Goal: Information Seeking & Learning: Learn about a topic

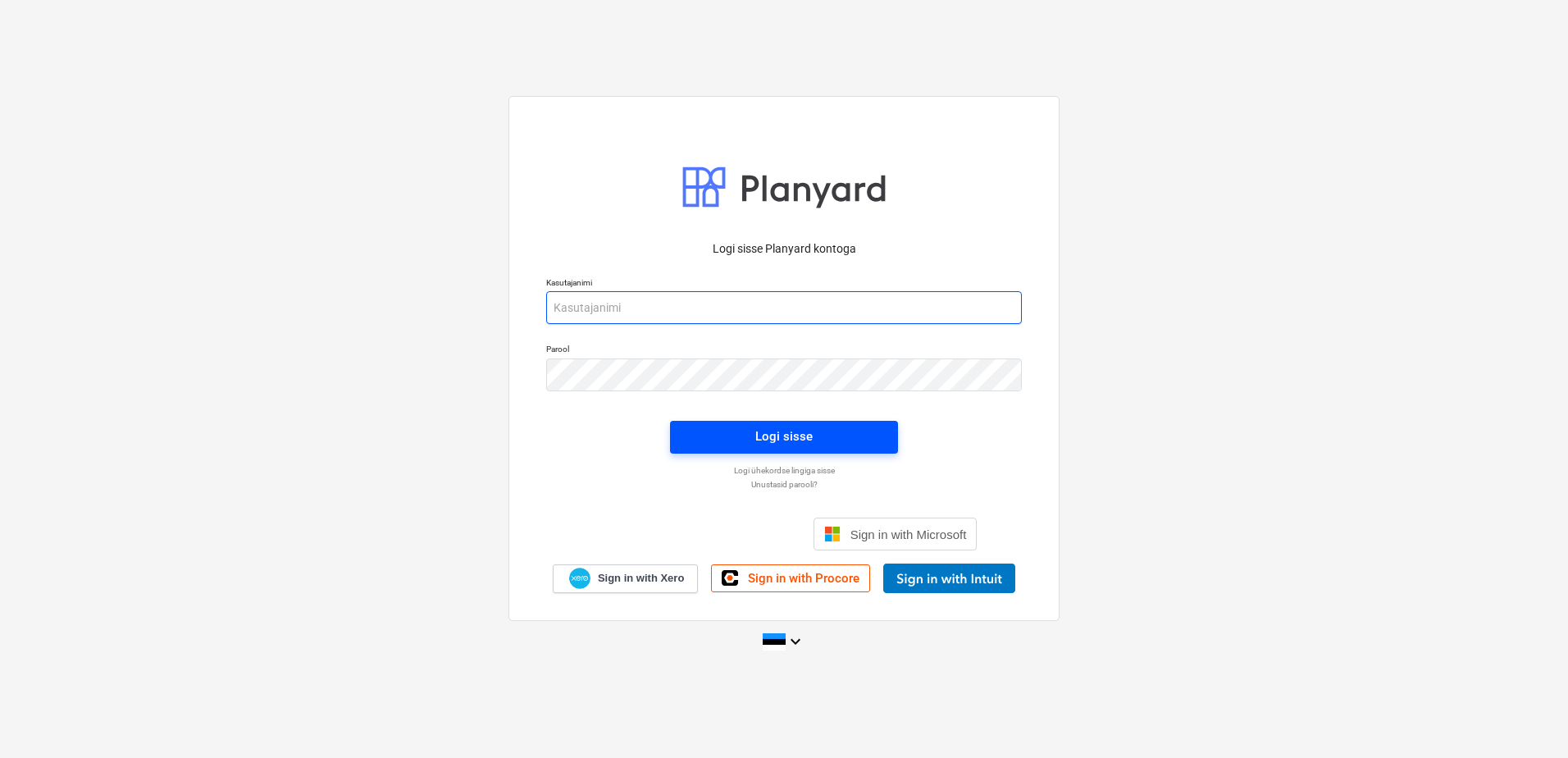
type input "[EMAIL_ADDRESS][DOMAIN_NAME]"
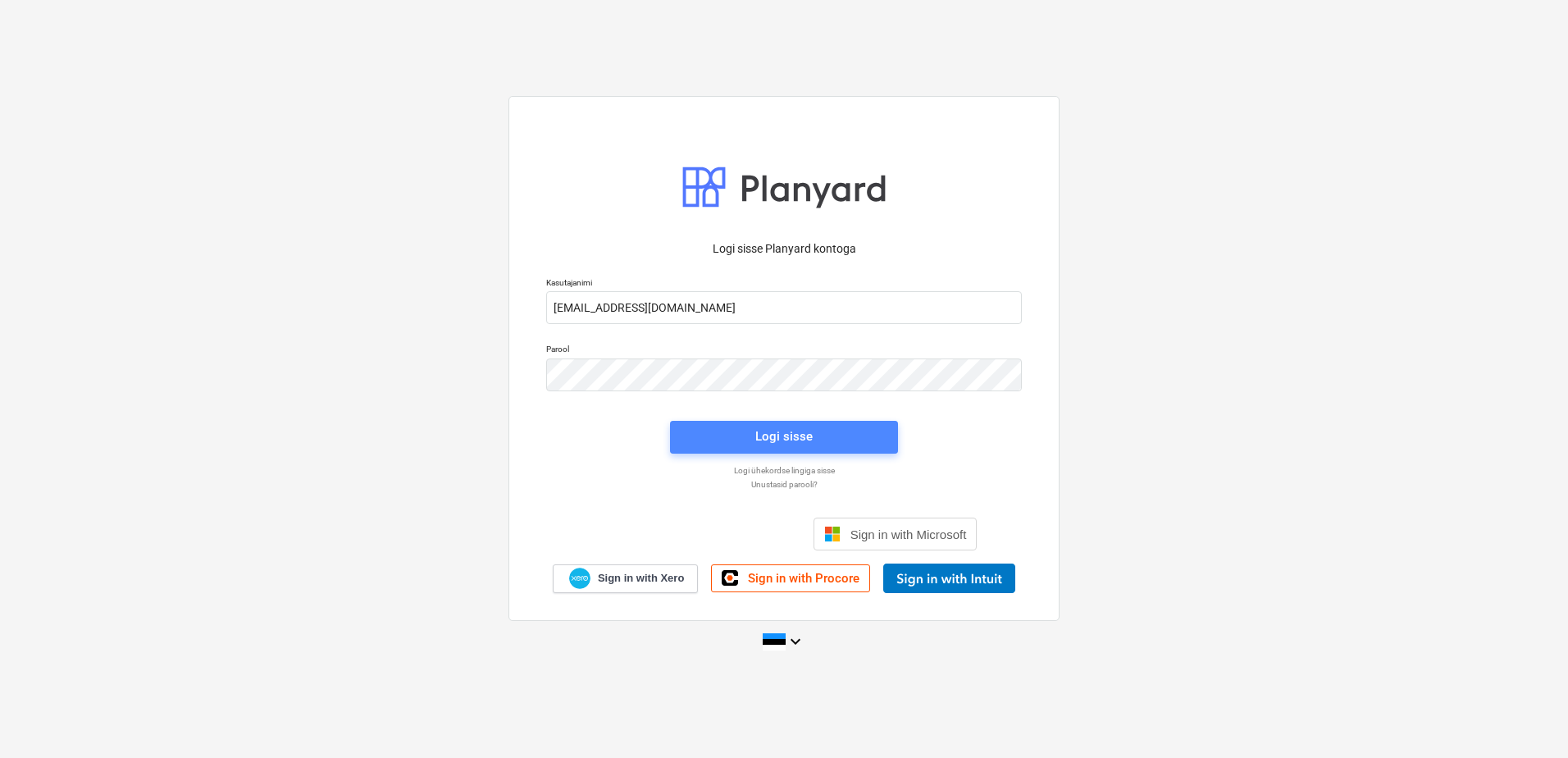
click at [743, 430] on span "Logi sisse" at bounding box center [784, 436] width 188 height 21
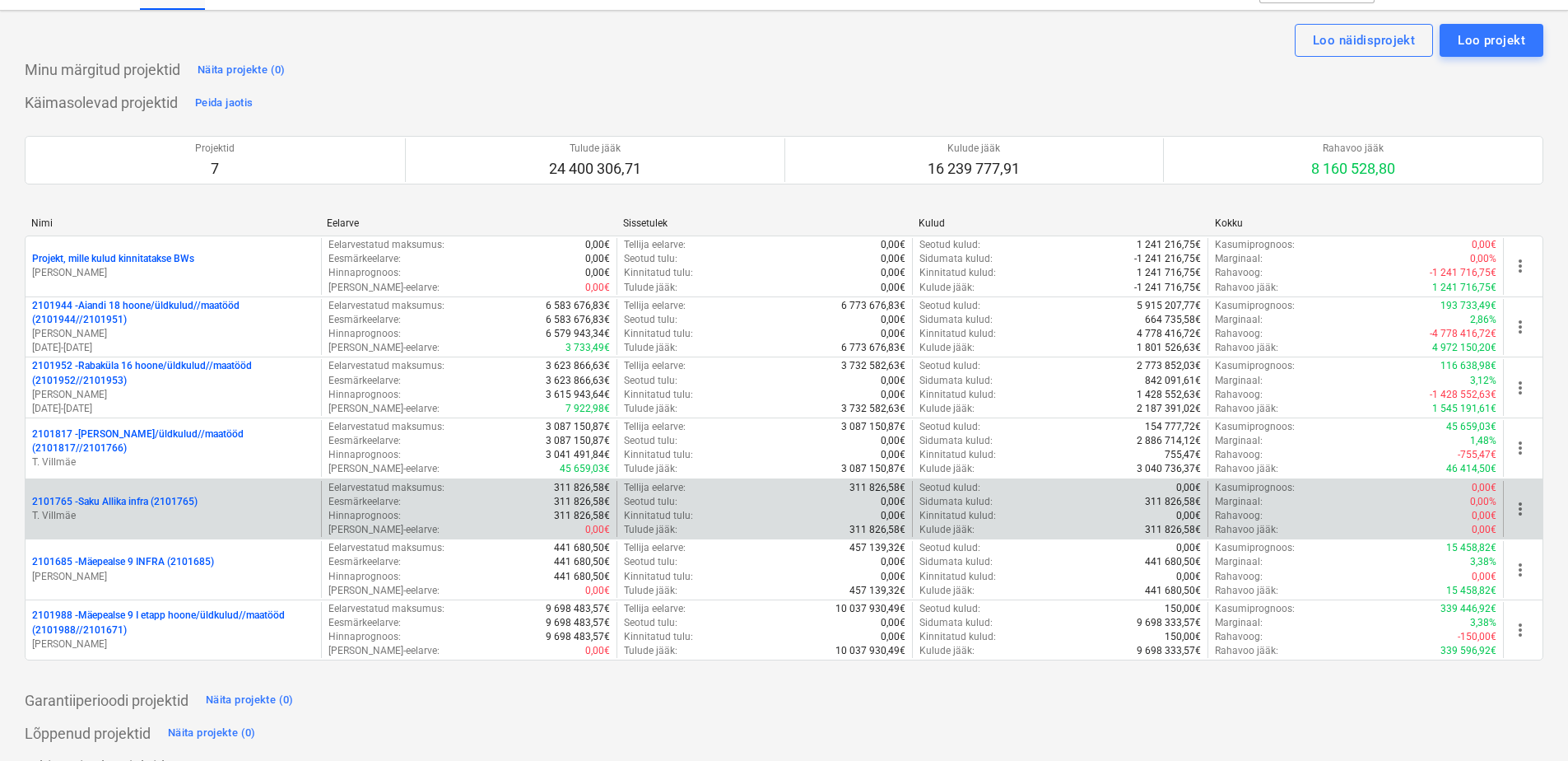
scroll to position [82, 0]
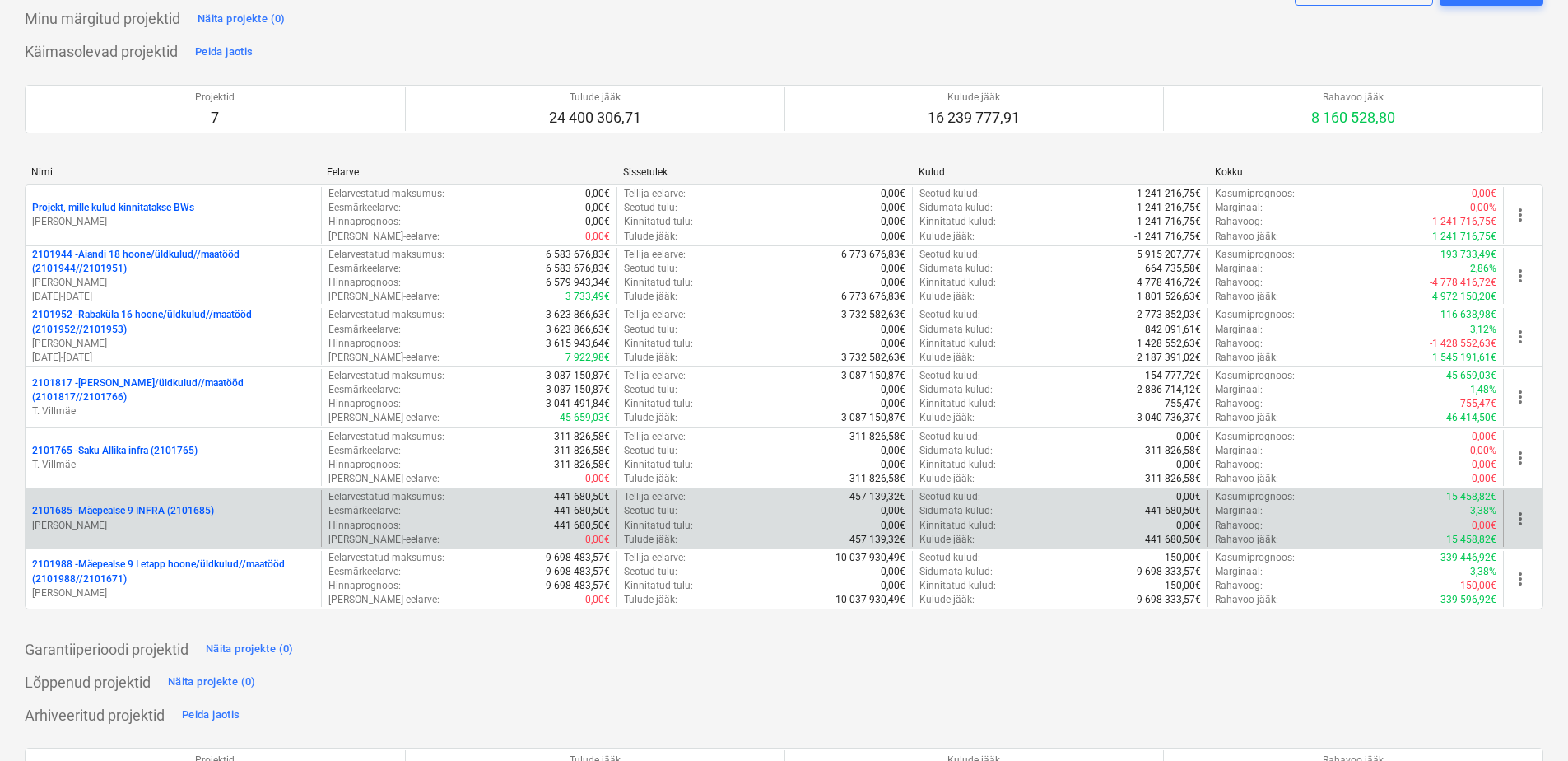
click at [173, 525] on p "[PERSON_NAME]" at bounding box center [173, 526] width 282 height 14
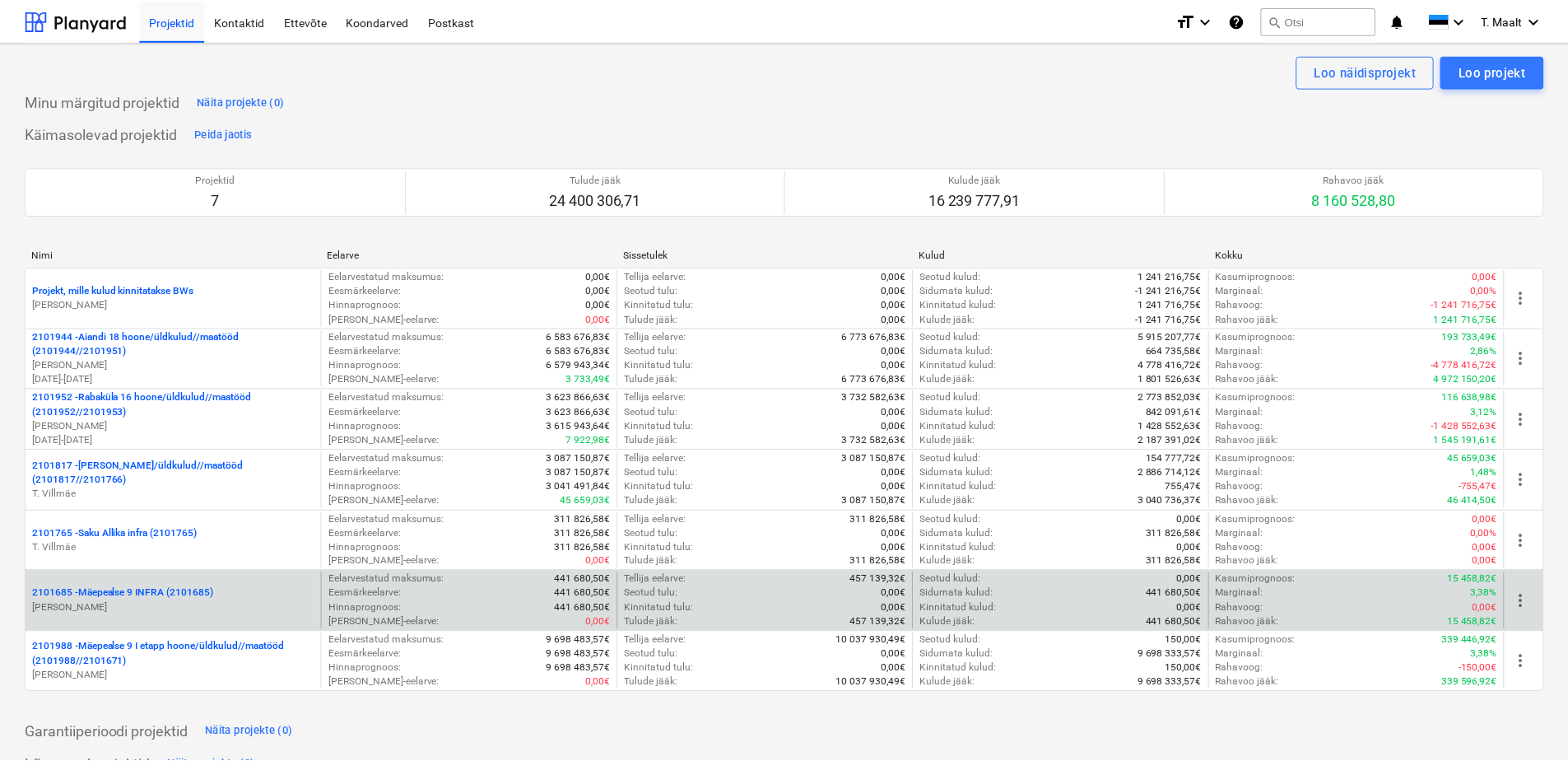
scroll to position [82, 0]
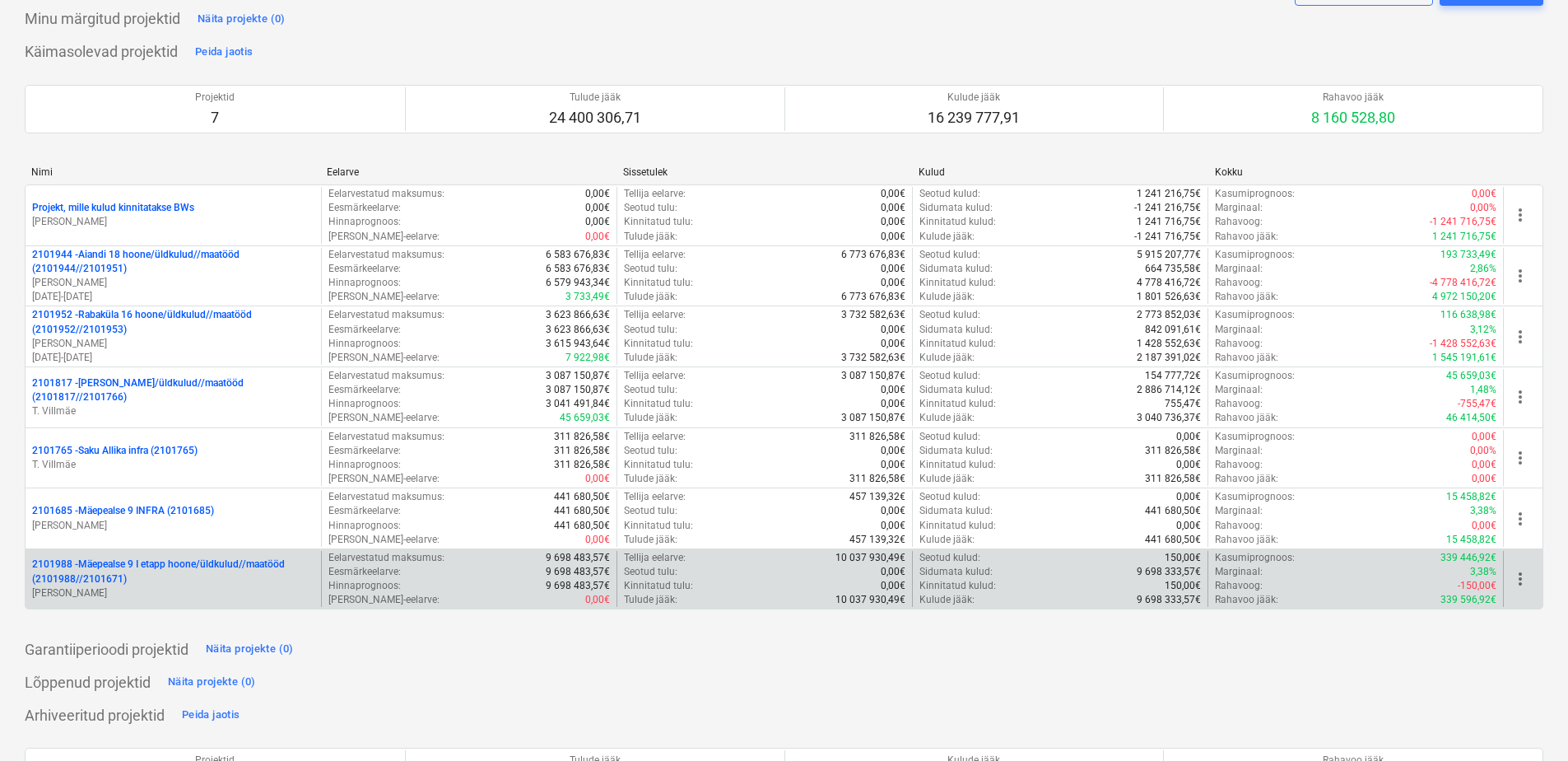
click at [169, 570] on p "2101988 - Mäepealse 9 I etapp hoone/üldkulud//maatööd (2101988//2101671)" at bounding box center [173, 571] width 282 height 28
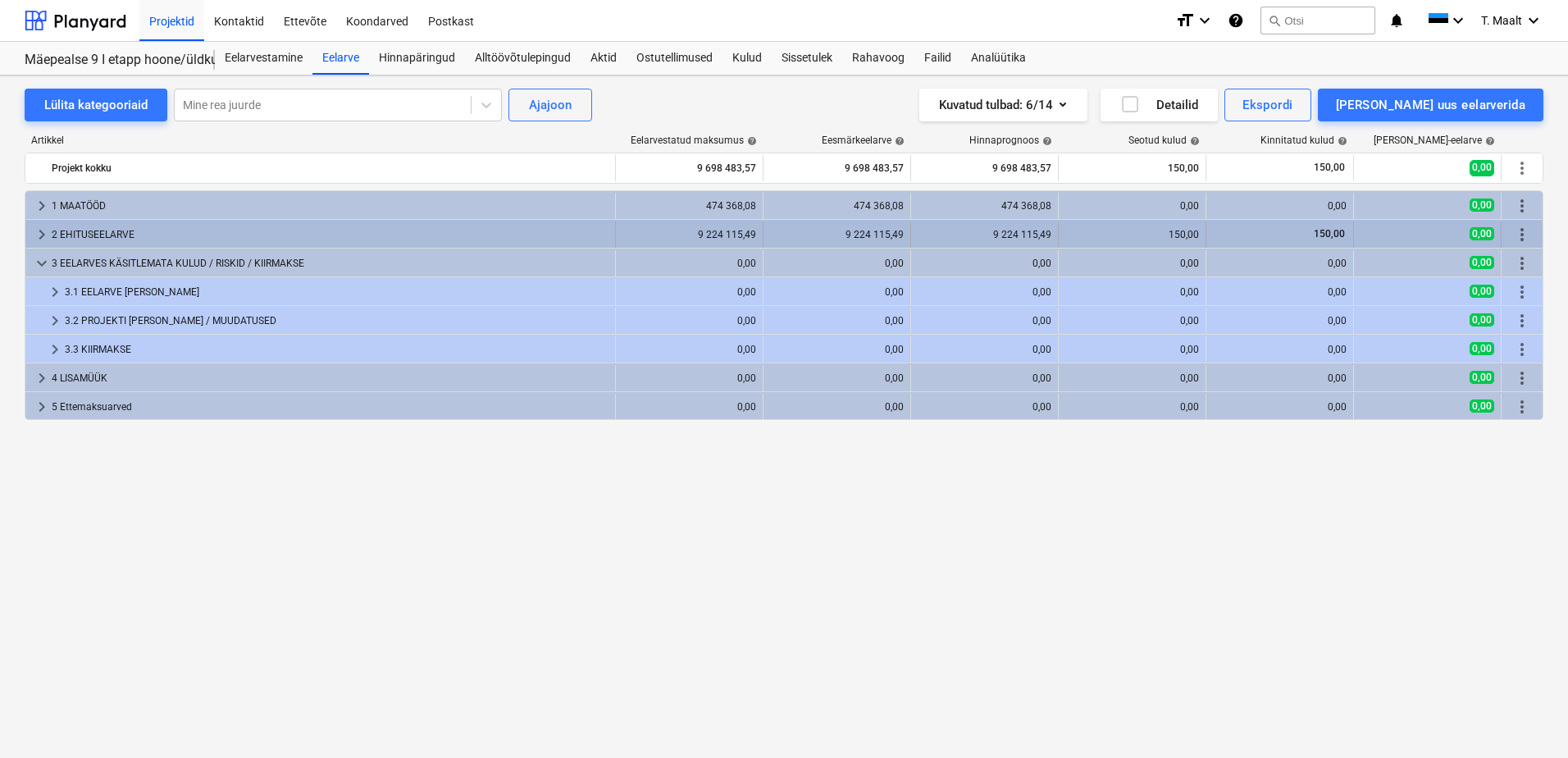
click at [118, 228] on div "2 EHITUSEELARVE" at bounding box center [329, 234] width 557 height 26
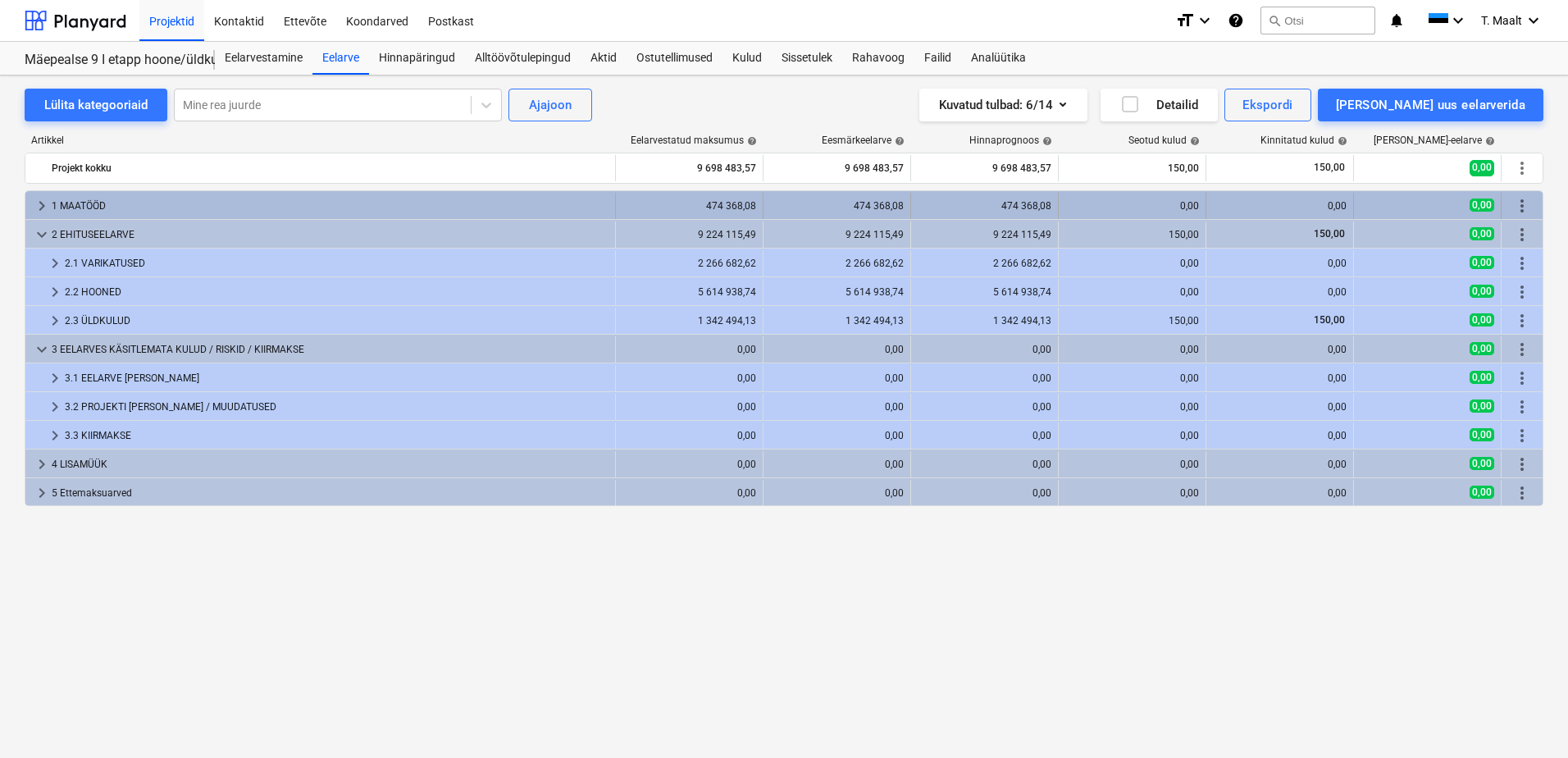
click at [135, 199] on div "1 MAATÖÖD" at bounding box center [329, 206] width 557 height 26
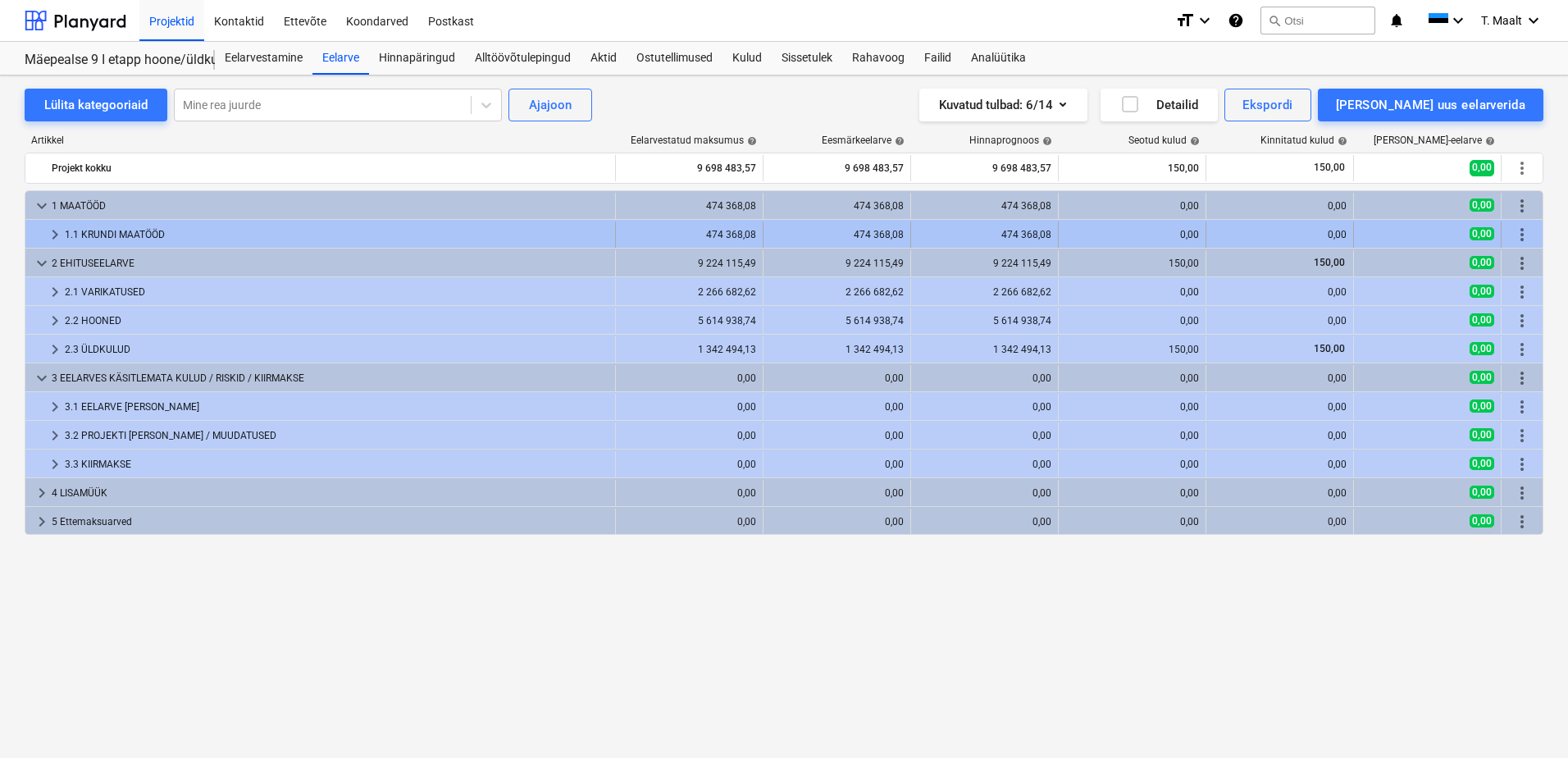
click at [49, 233] on span "keyboard_arrow_right" at bounding box center [55, 234] width 20 height 20
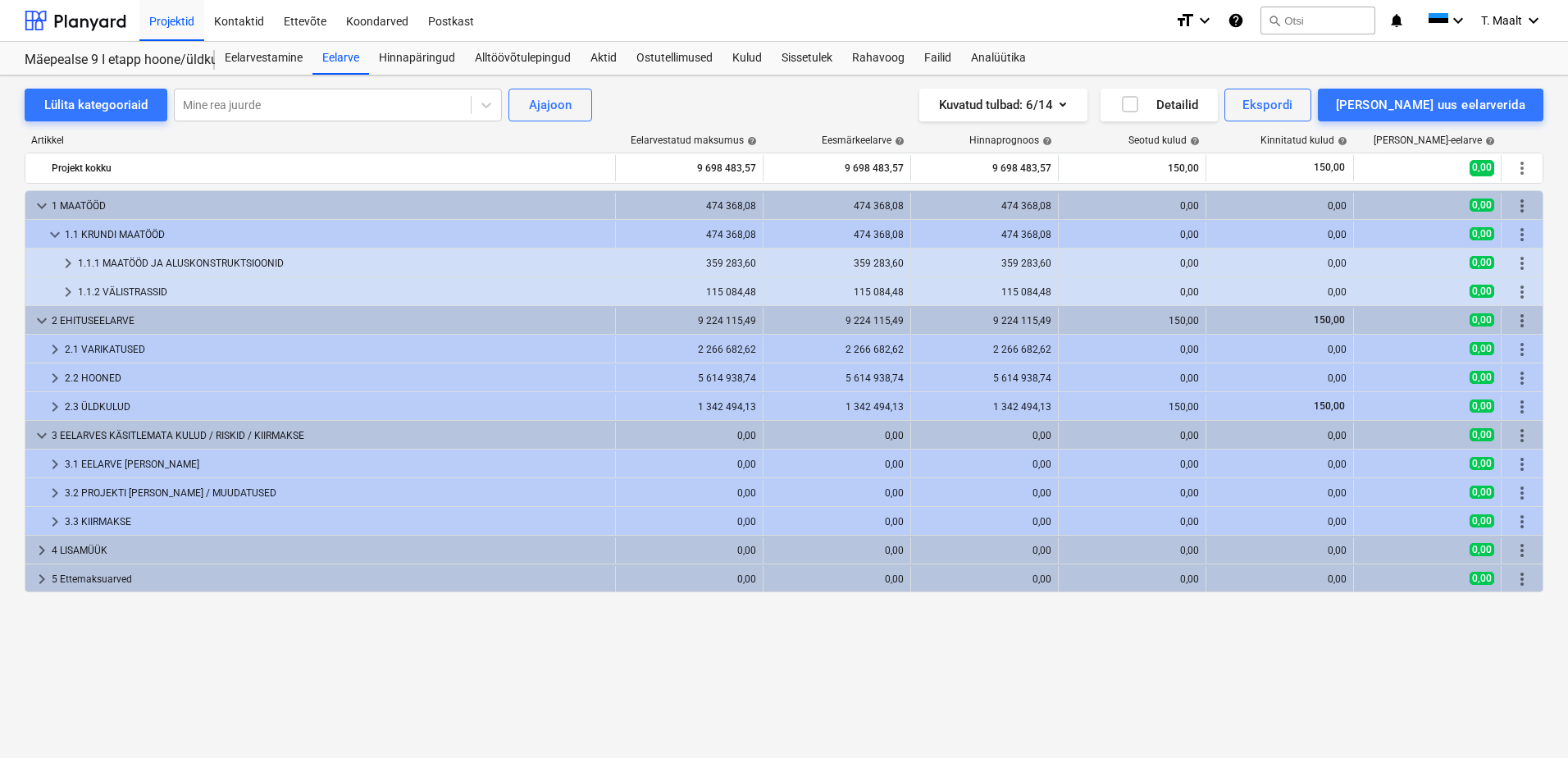
click at [49, 233] on span "keyboard_arrow_down" at bounding box center [55, 234] width 20 height 20
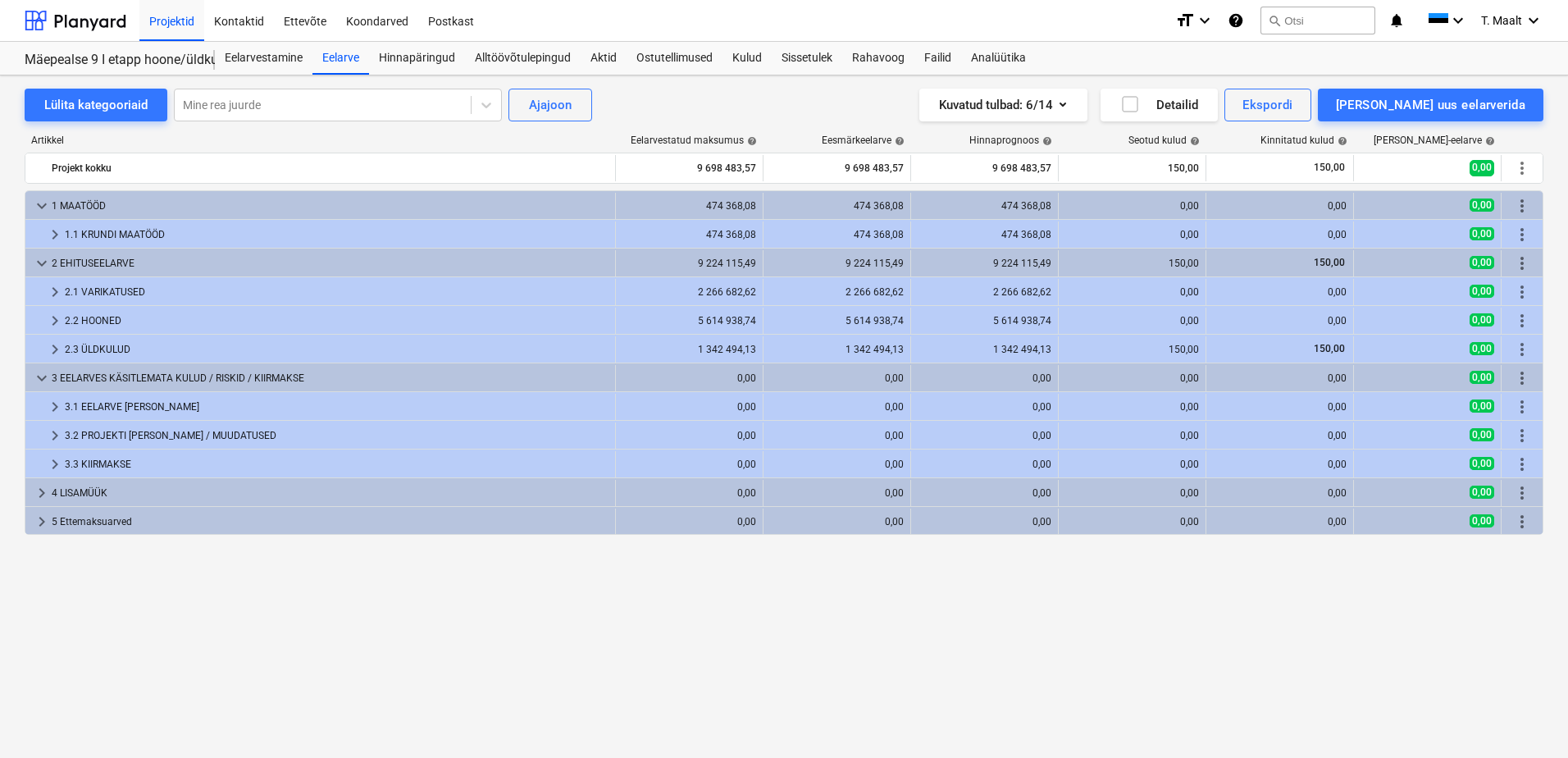
click at [49, 233] on span "keyboard_arrow_right" at bounding box center [55, 234] width 20 height 20
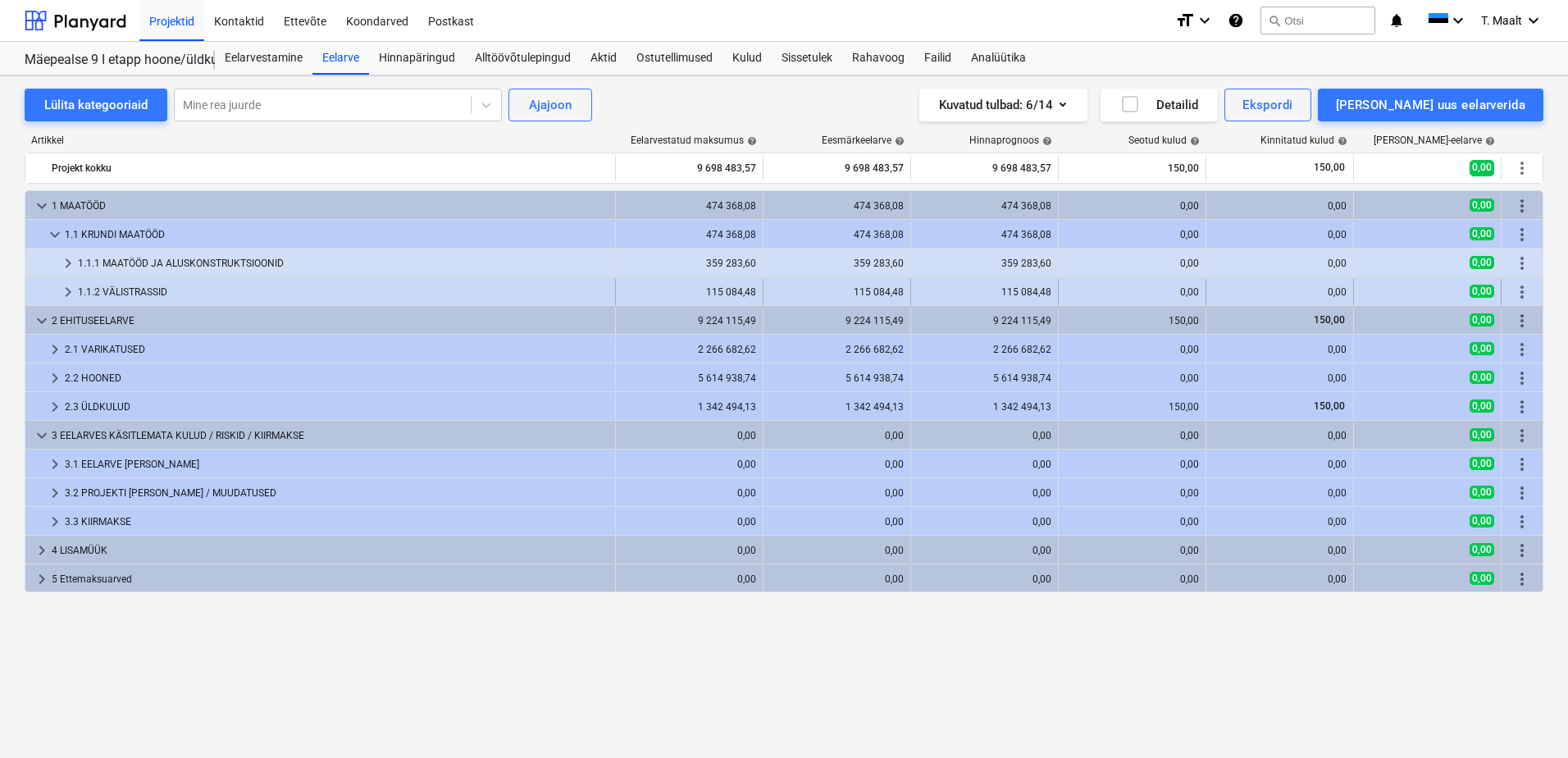
click at [65, 292] on span "keyboard_arrow_right" at bounding box center [68, 292] width 20 height 20
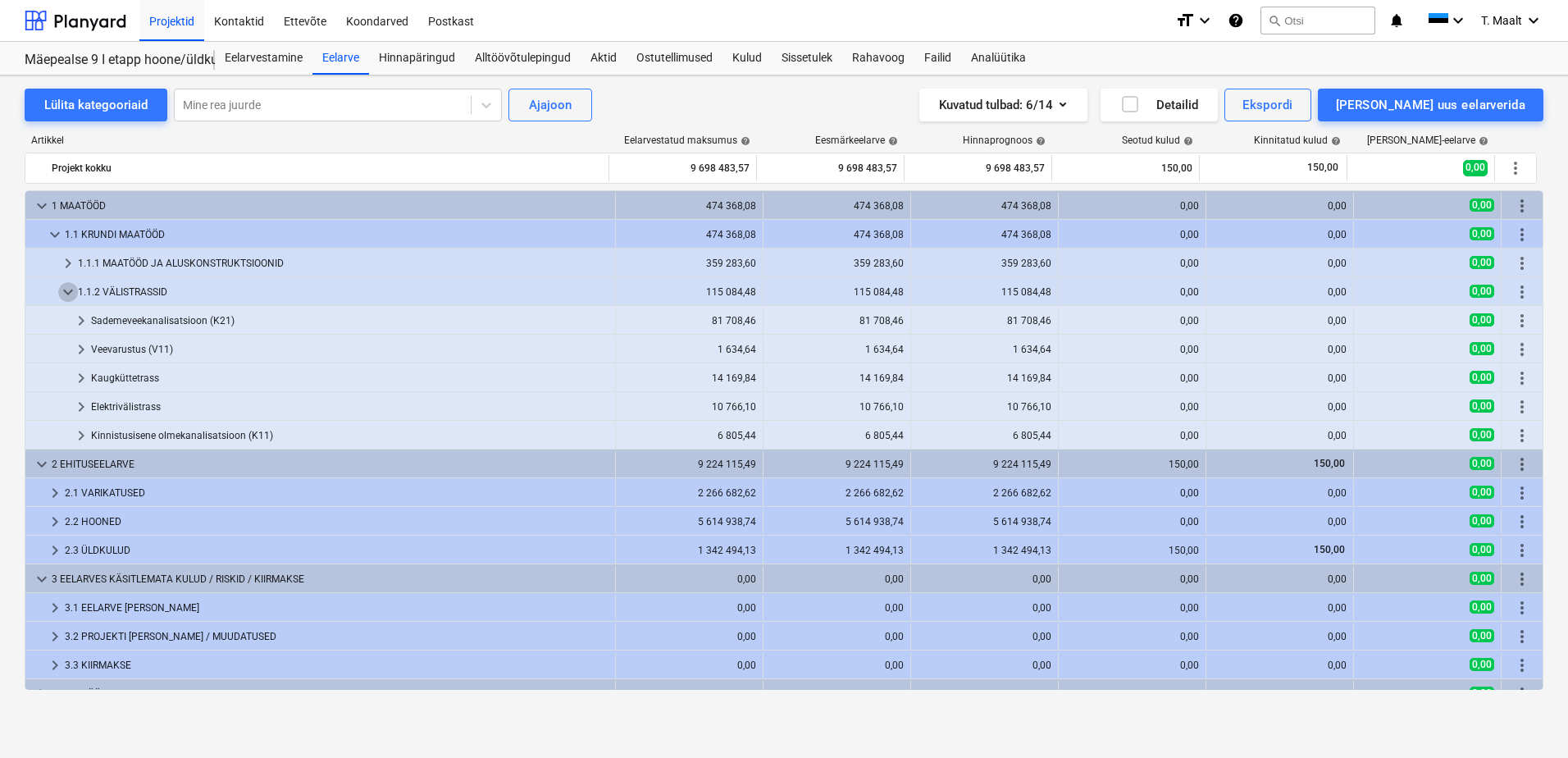
click at [65, 292] on span "keyboard_arrow_down" at bounding box center [68, 292] width 20 height 20
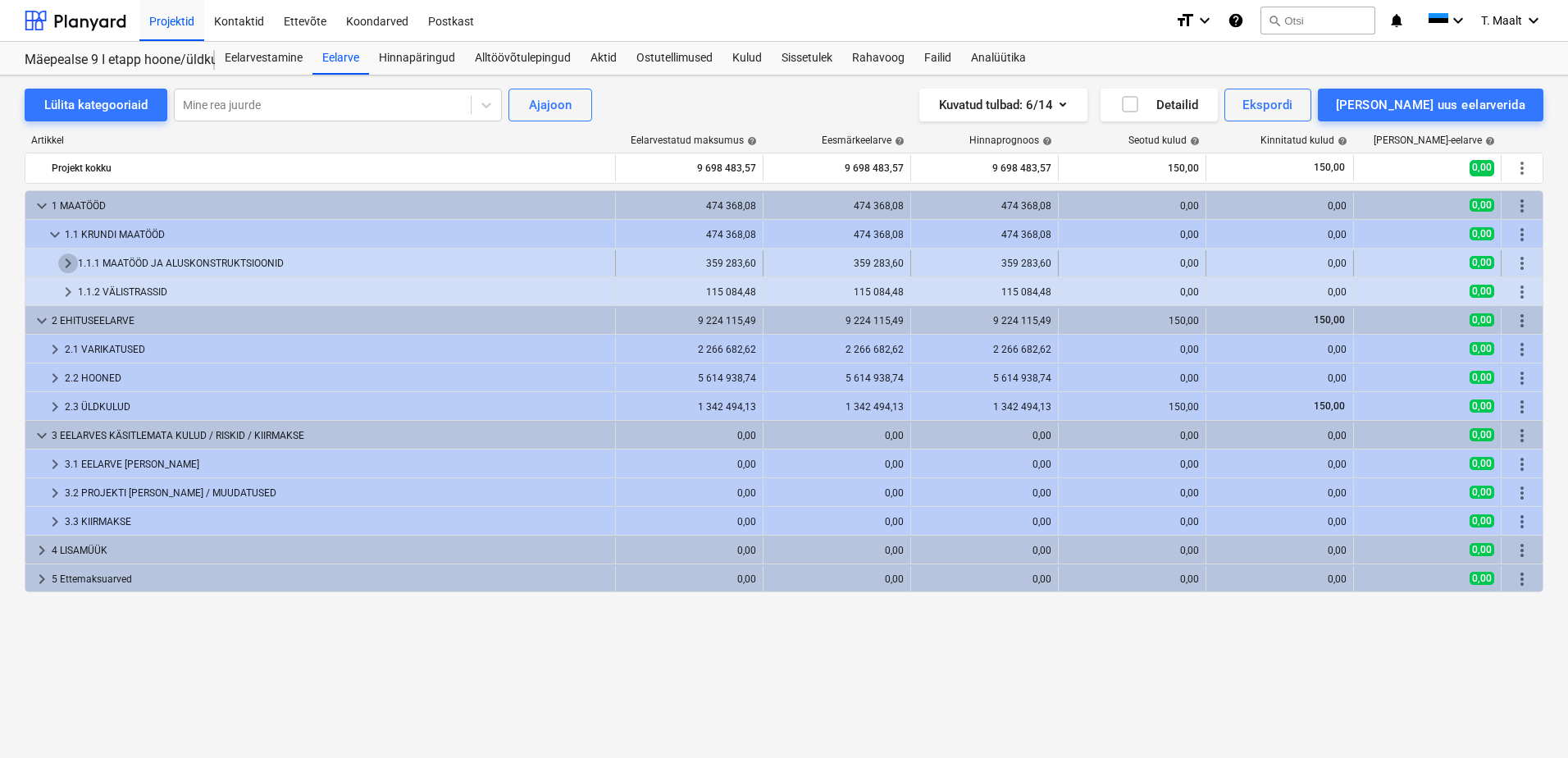
click at [65, 261] on span "keyboard_arrow_right" at bounding box center [68, 263] width 20 height 20
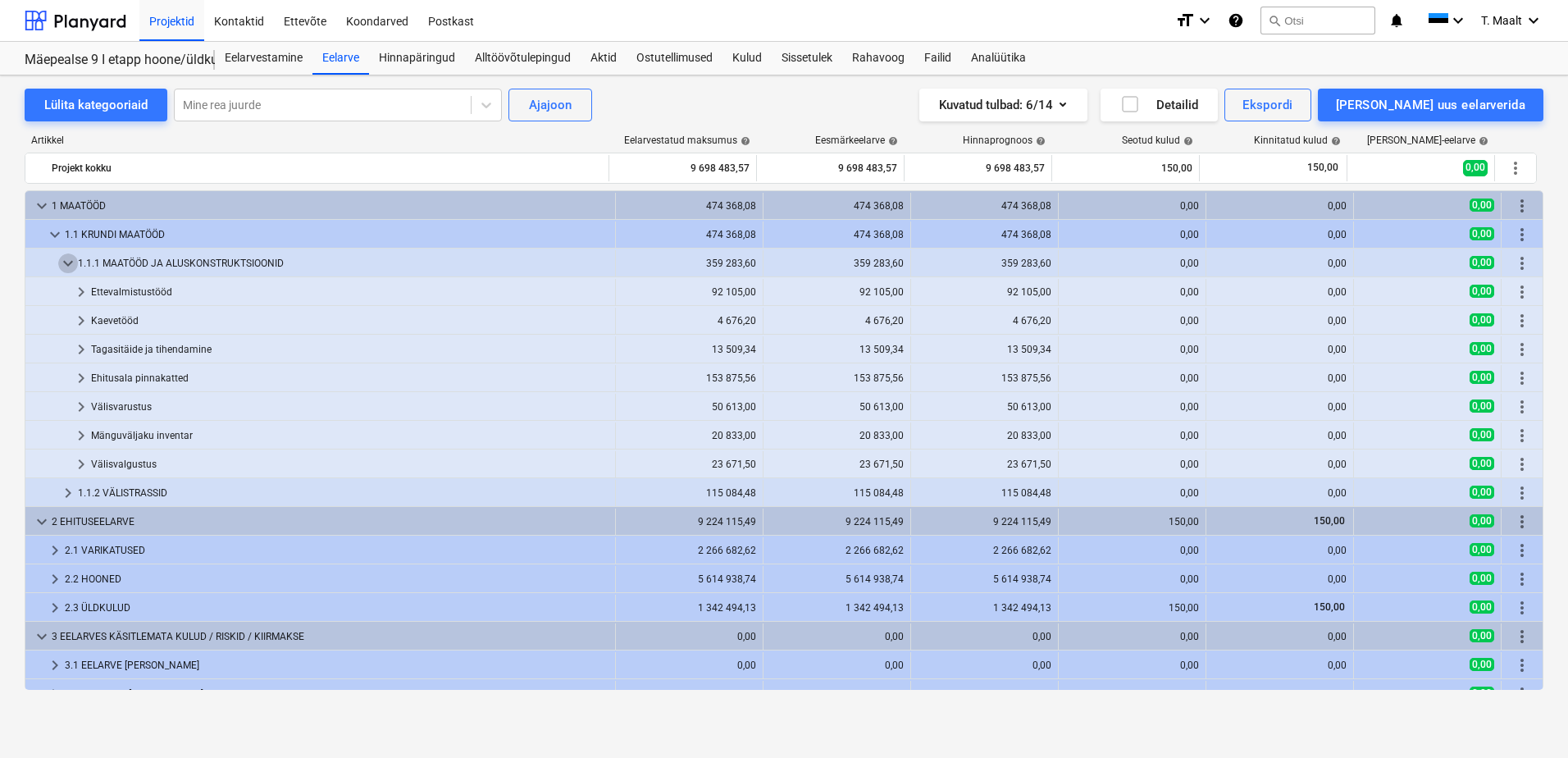
click at [65, 261] on span "keyboard_arrow_down" at bounding box center [68, 263] width 20 height 20
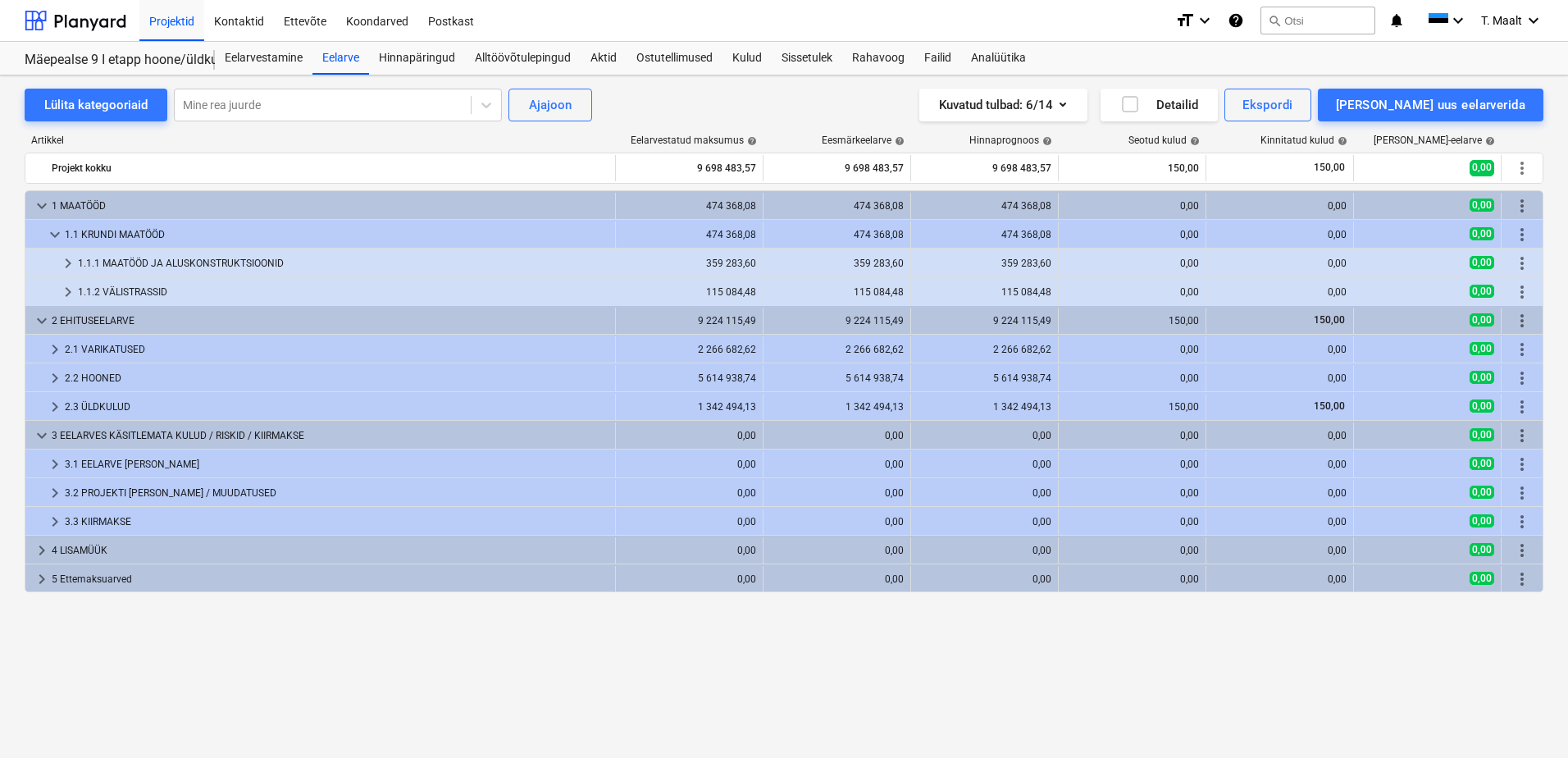
click at [781, 676] on div "keyboard_arrow_down 1 MAATÖÖD 474 368,08 474 368,08 474 368,08 0,00 0,00 0,00 m…" at bounding box center [783, 439] width 1518 height 499
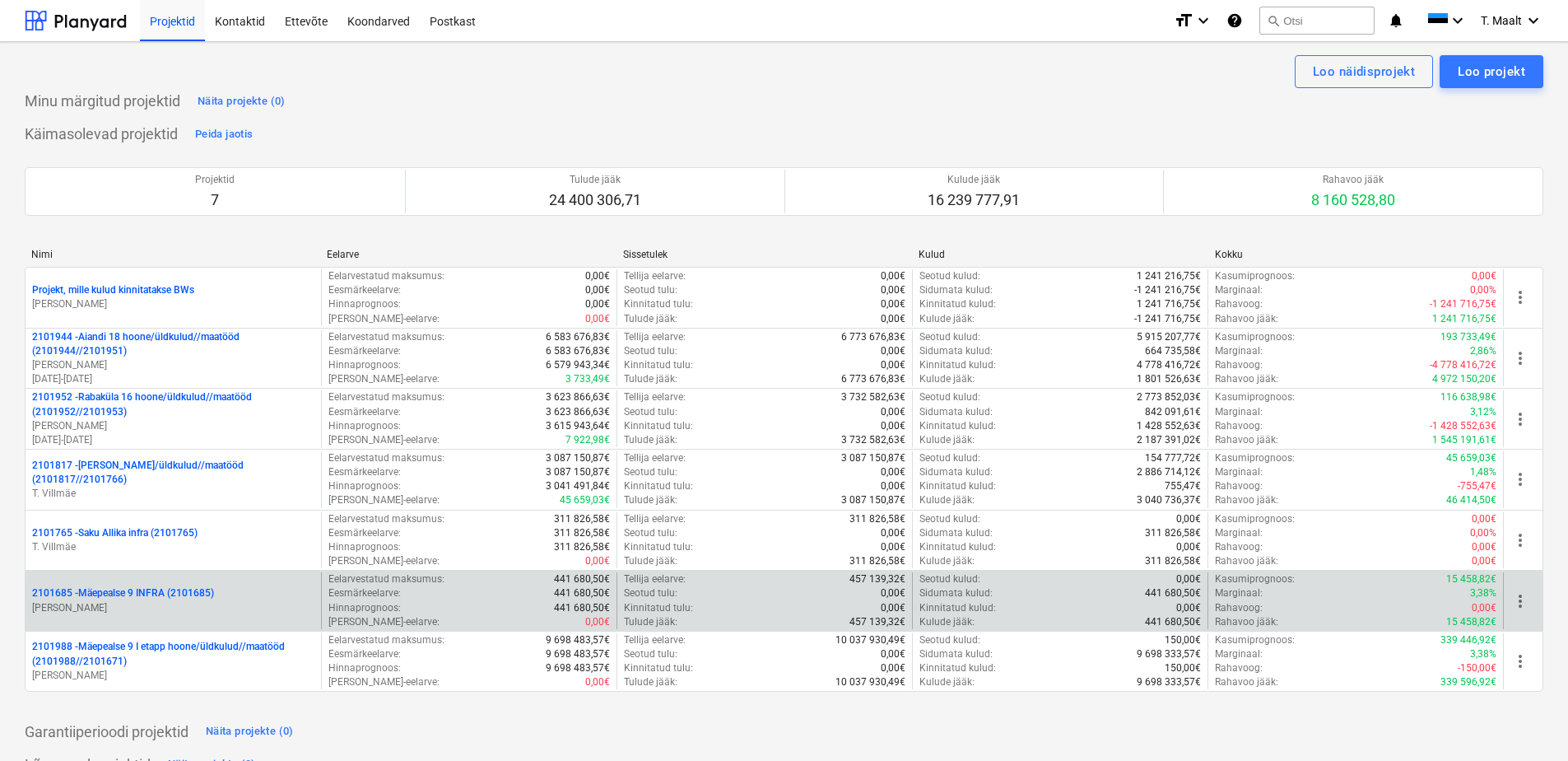
click at [200, 590] on p "2101685 - Mäepealse 9 INFRA (2101685)" at bounding box center [123, 593] width 182 height 14
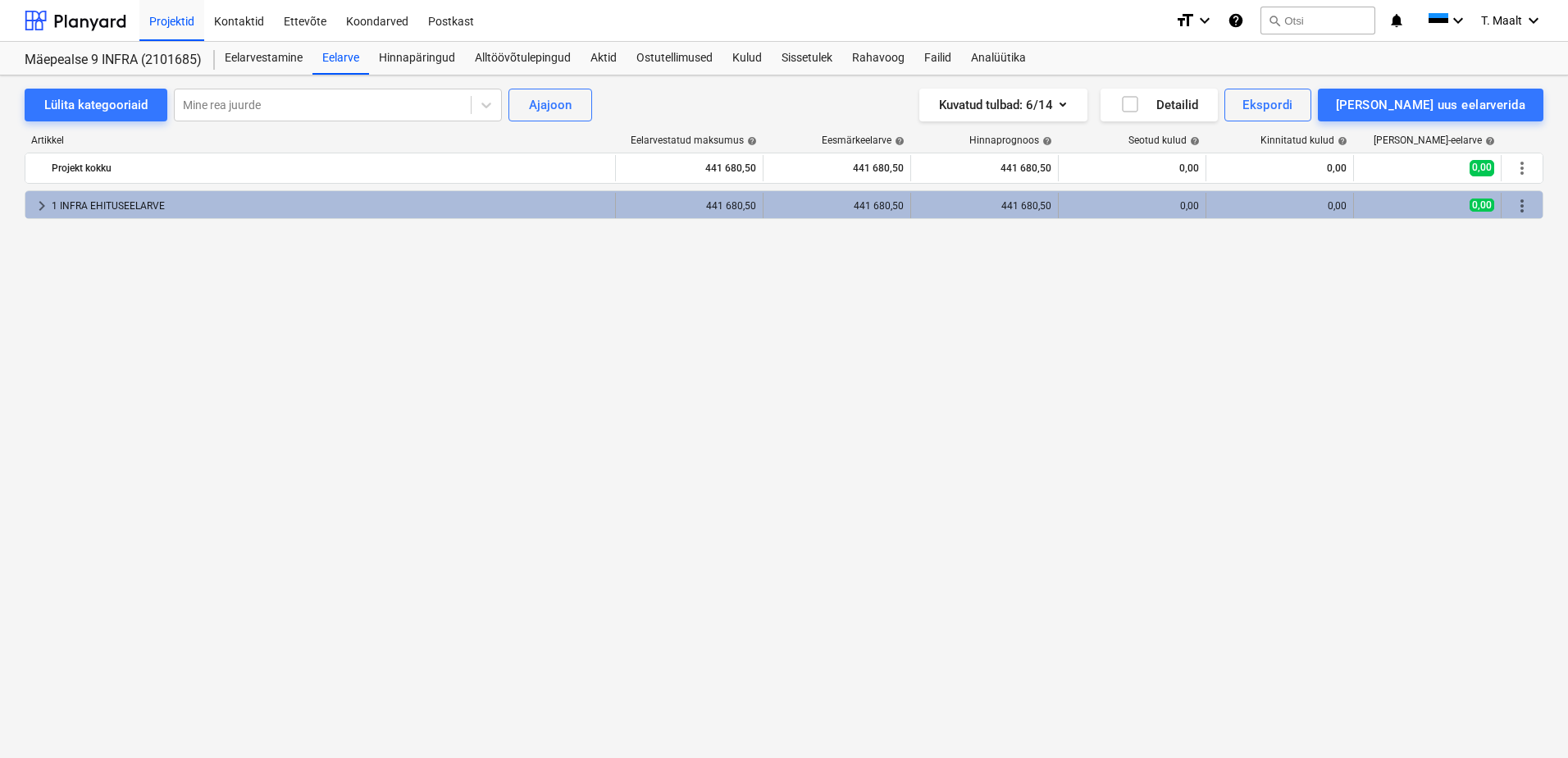
click at [57, 204] on div "1 INFRA EHITUSEELARVE" at bounding box center [329, 206] width 557 height 26
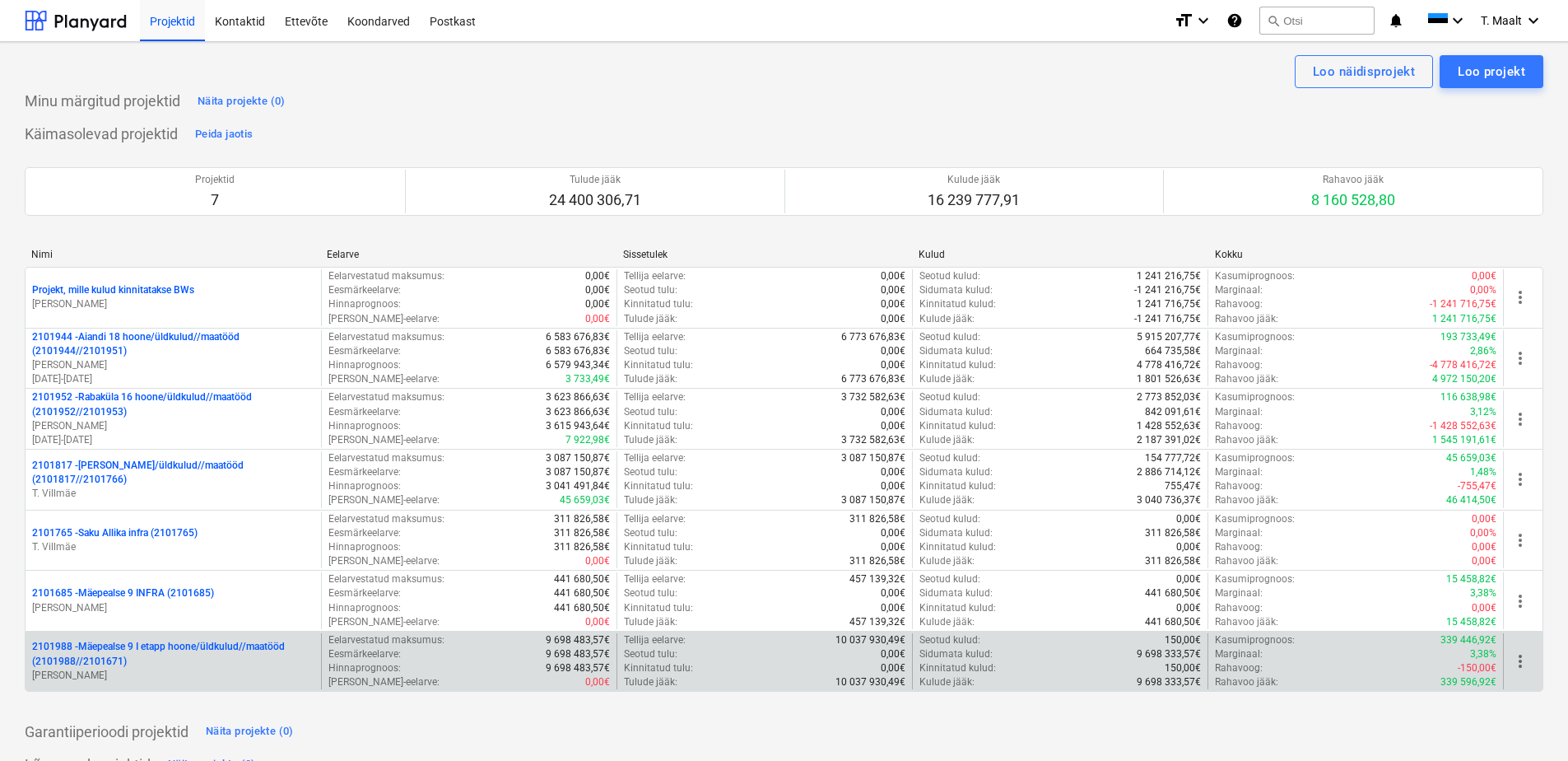
click at [186, 644] on p "2101988 - Mäepealse 9 I etapp hoone/üldkulud//maatööd (2101988//2101671)" at bounding box center [173, 653] width 282 height 28
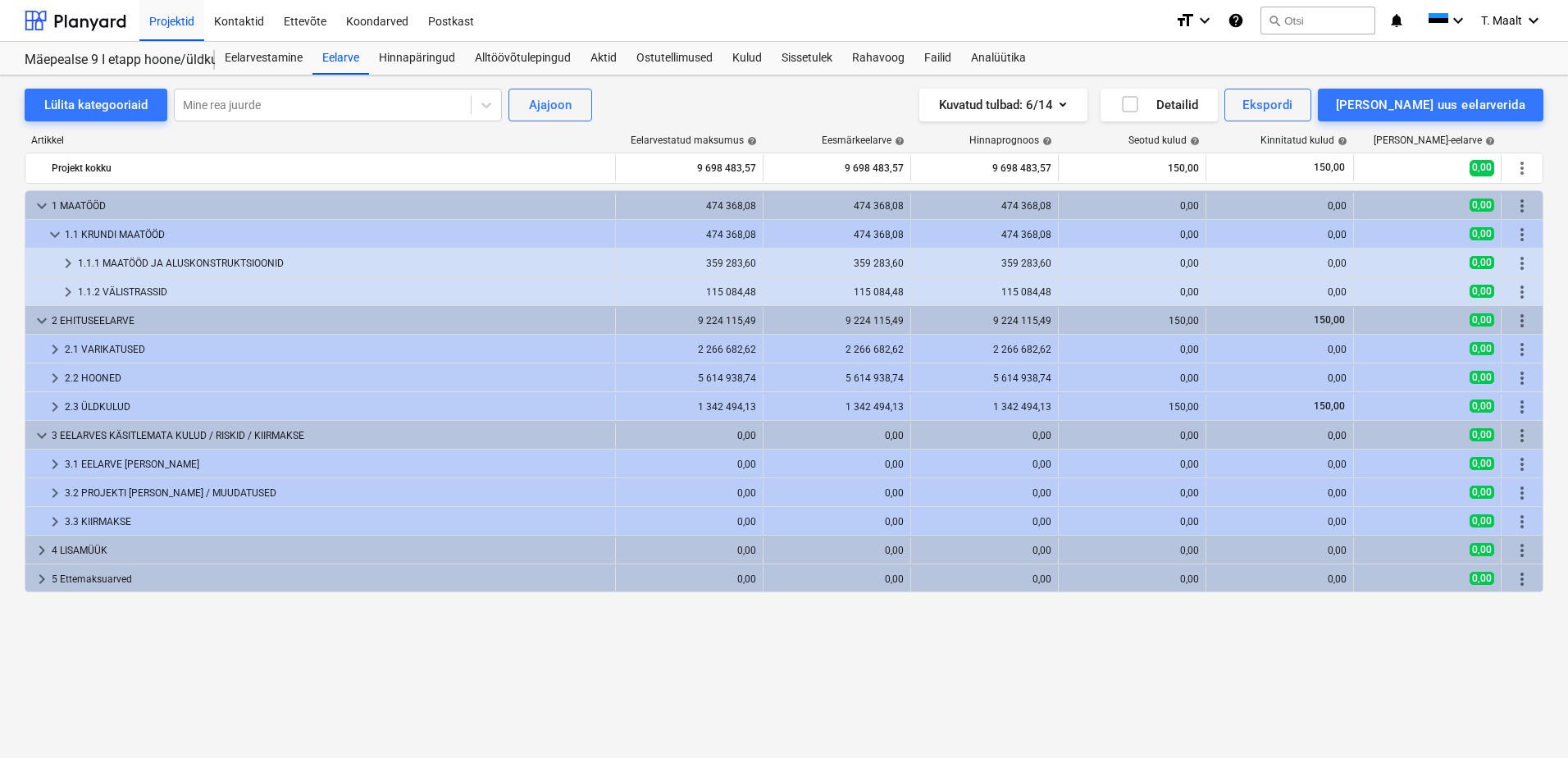
drag, startPoint x: 894, startPoint y: 674, endPoint x: 891, endPoint y: 659, distance: 15.3
click at [894, 674] on div "keyboard_arrow_down 1 MAATÖÖD 474 368,08 474 368,08 474 368,08 0,00 0,00 0,00 m…" at bounding box center [783, 439] width 1518 height 499
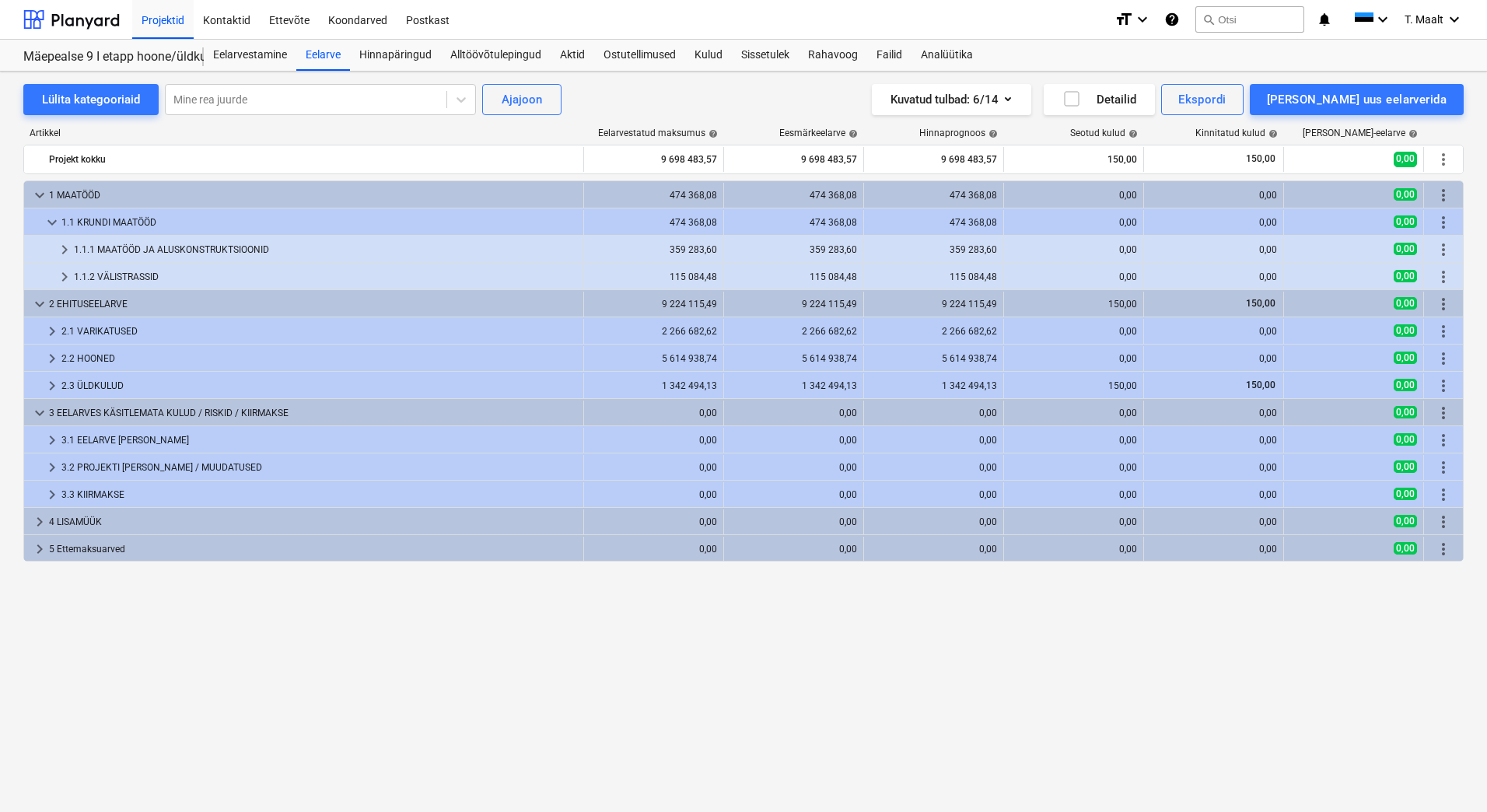
click at [695, 658] on div "keyboard_arrow_down 1 MAATÖÖD 474 368,08 474 368,08 474 368,08 0,00 0,00 0,00 m…" at bounding box center [743, 463] width 1440 height 567
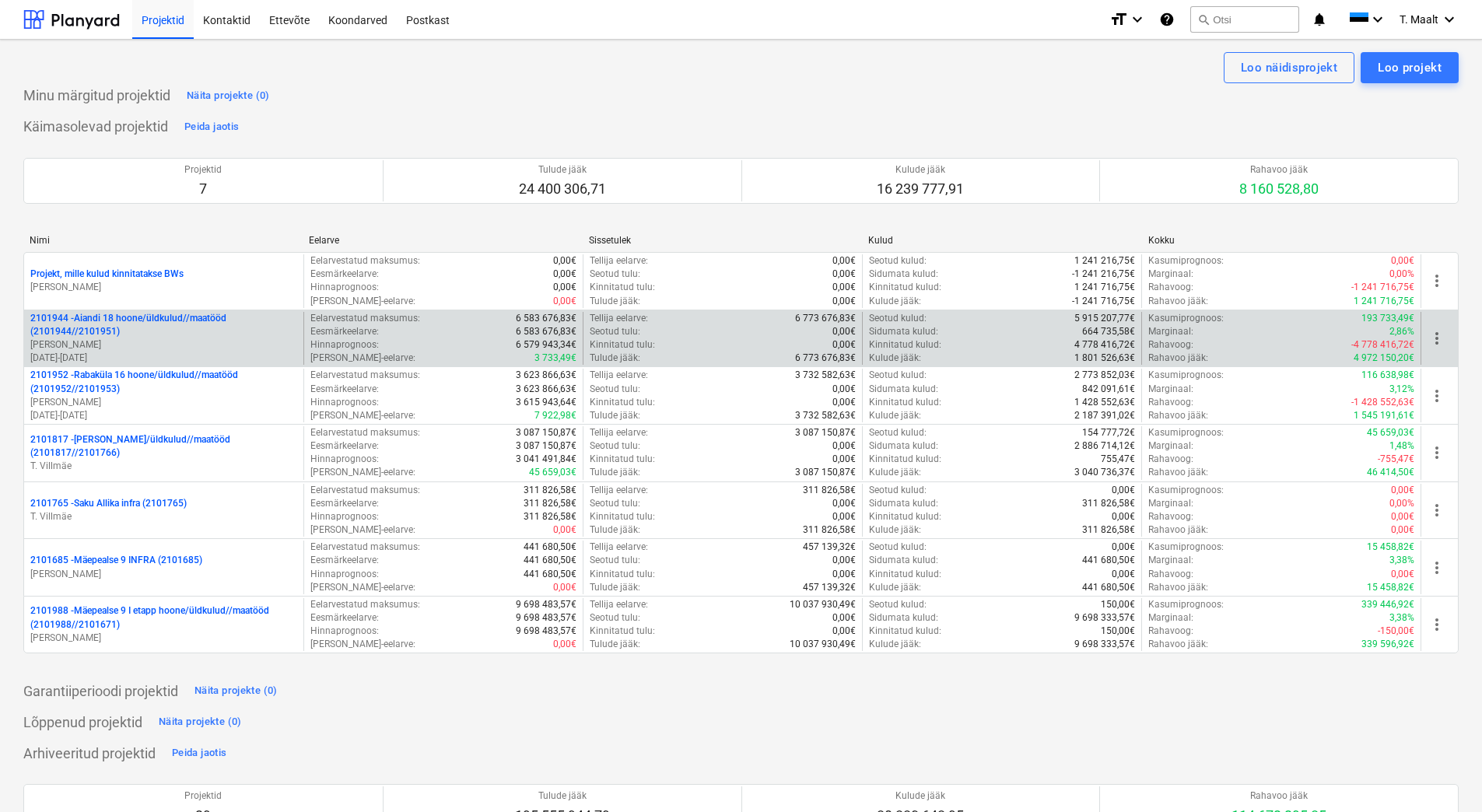
click at [155, 319] on p "2101944 - Aiandi 18 hoone/üldkulud//maatööd (2101944//2101951)" at bounding box center [164, 325] width 267 height 26
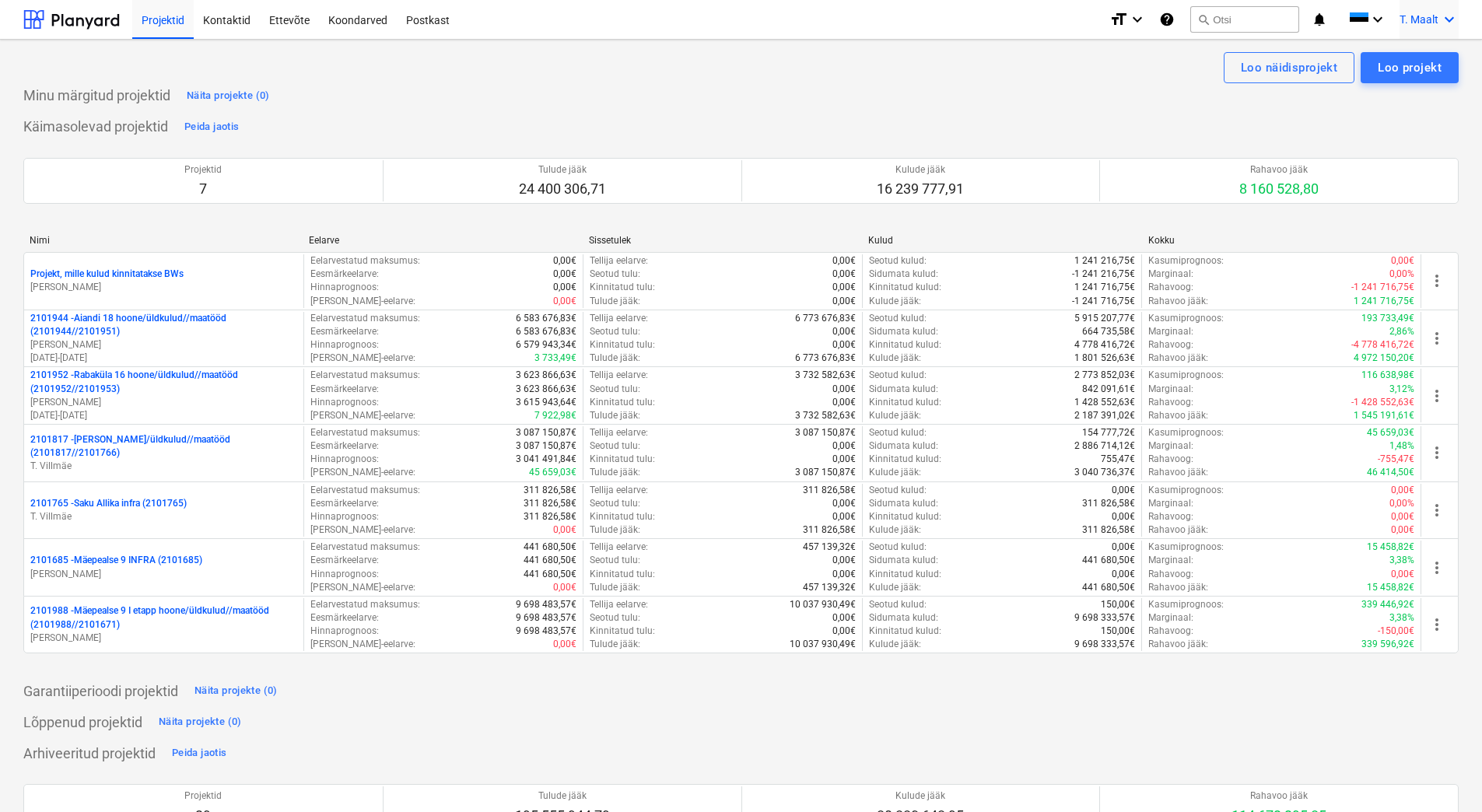
click at [1419, 19] on span "T. Maalt" at bounding box center [1418, 19] width 39 height 12
click at [1394, 59] on div "Sätted" at bounding box center [1412, 60] width 93 height 25
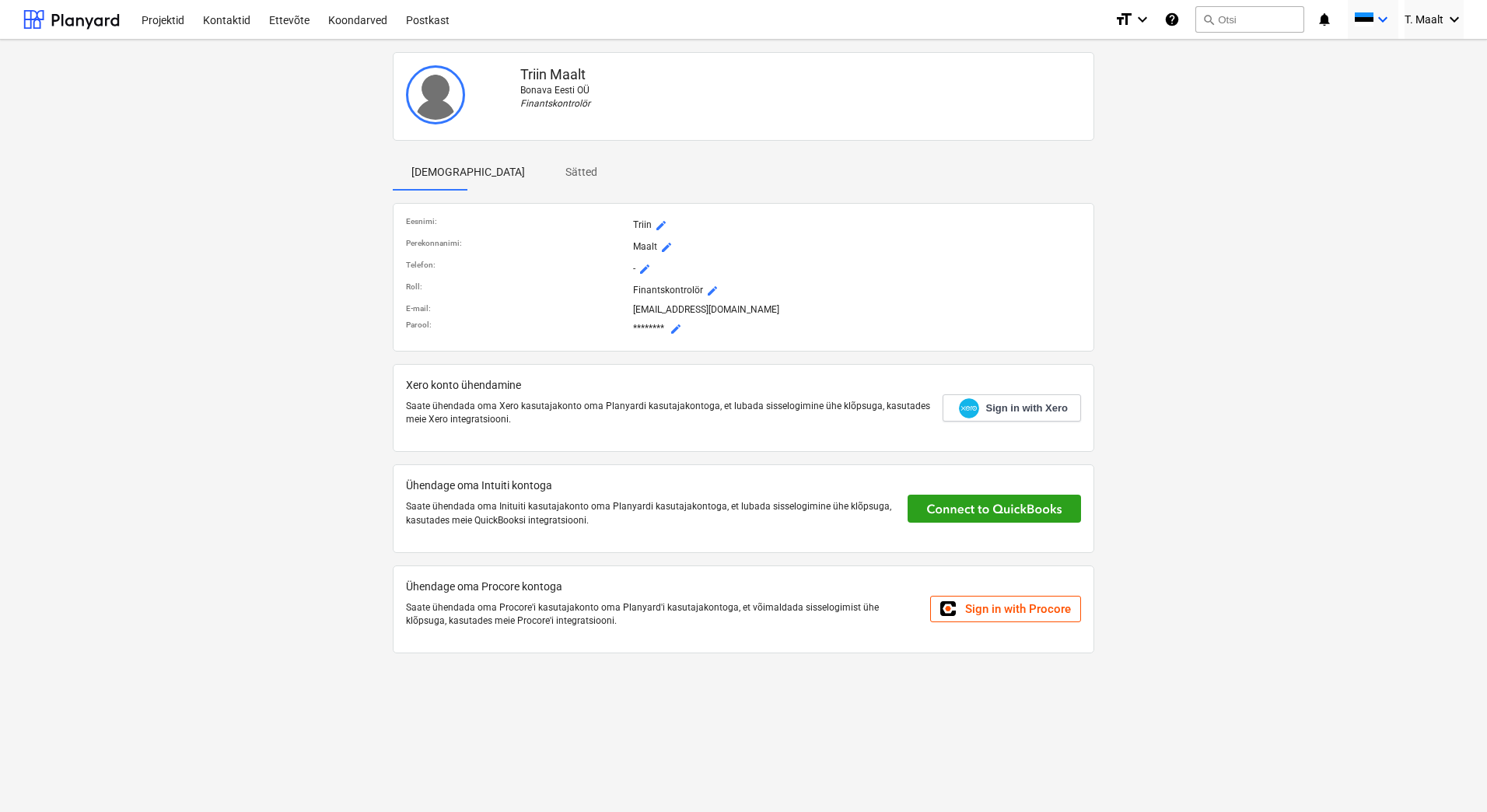
click at [1380, 21] on icon "keyboard_arrow_down" at bounding box center [1382, 19] width 19 height 19
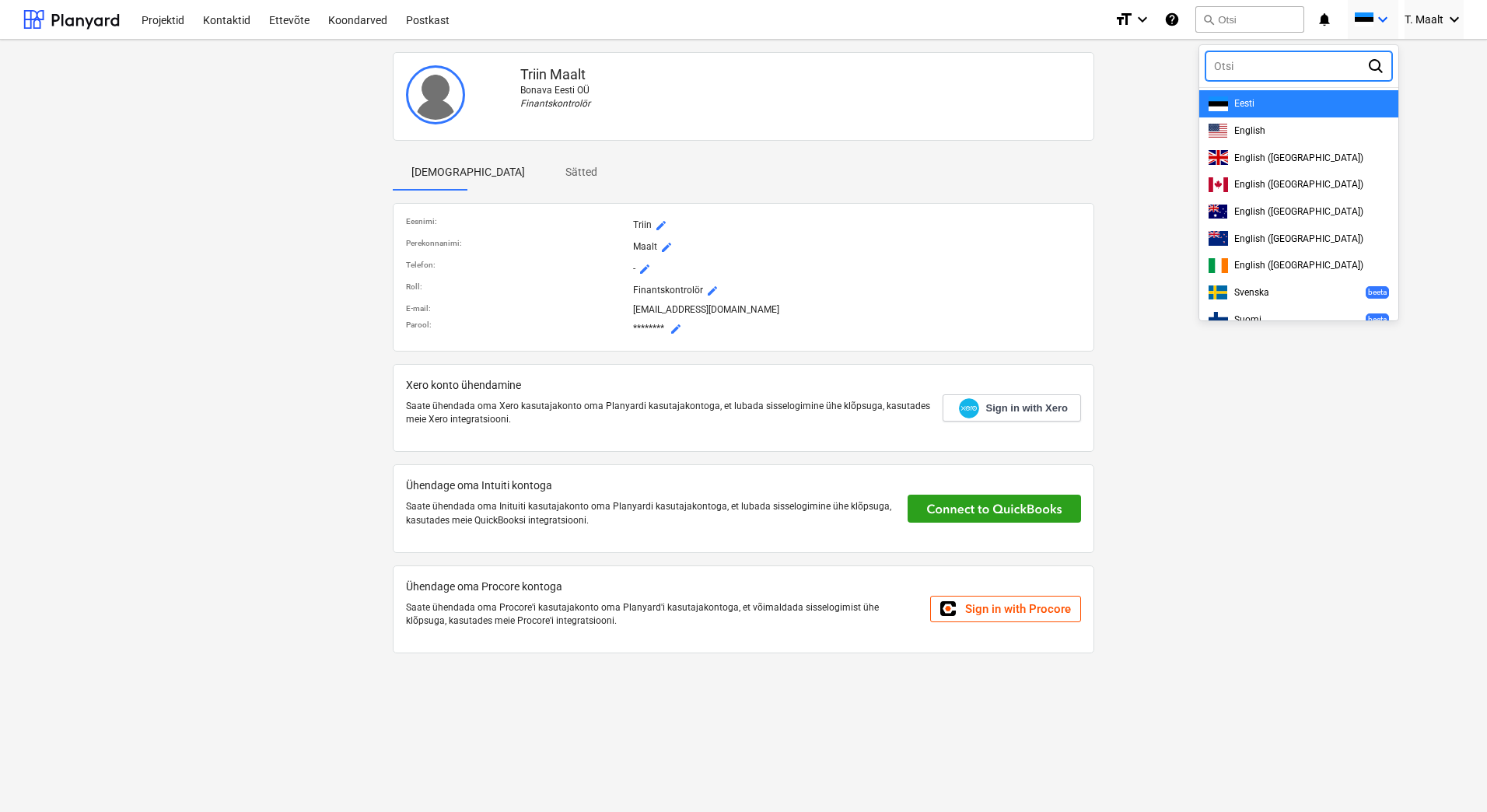
click at [1319, 20] on div at bounding box center [744, 406] width 1487 height 812
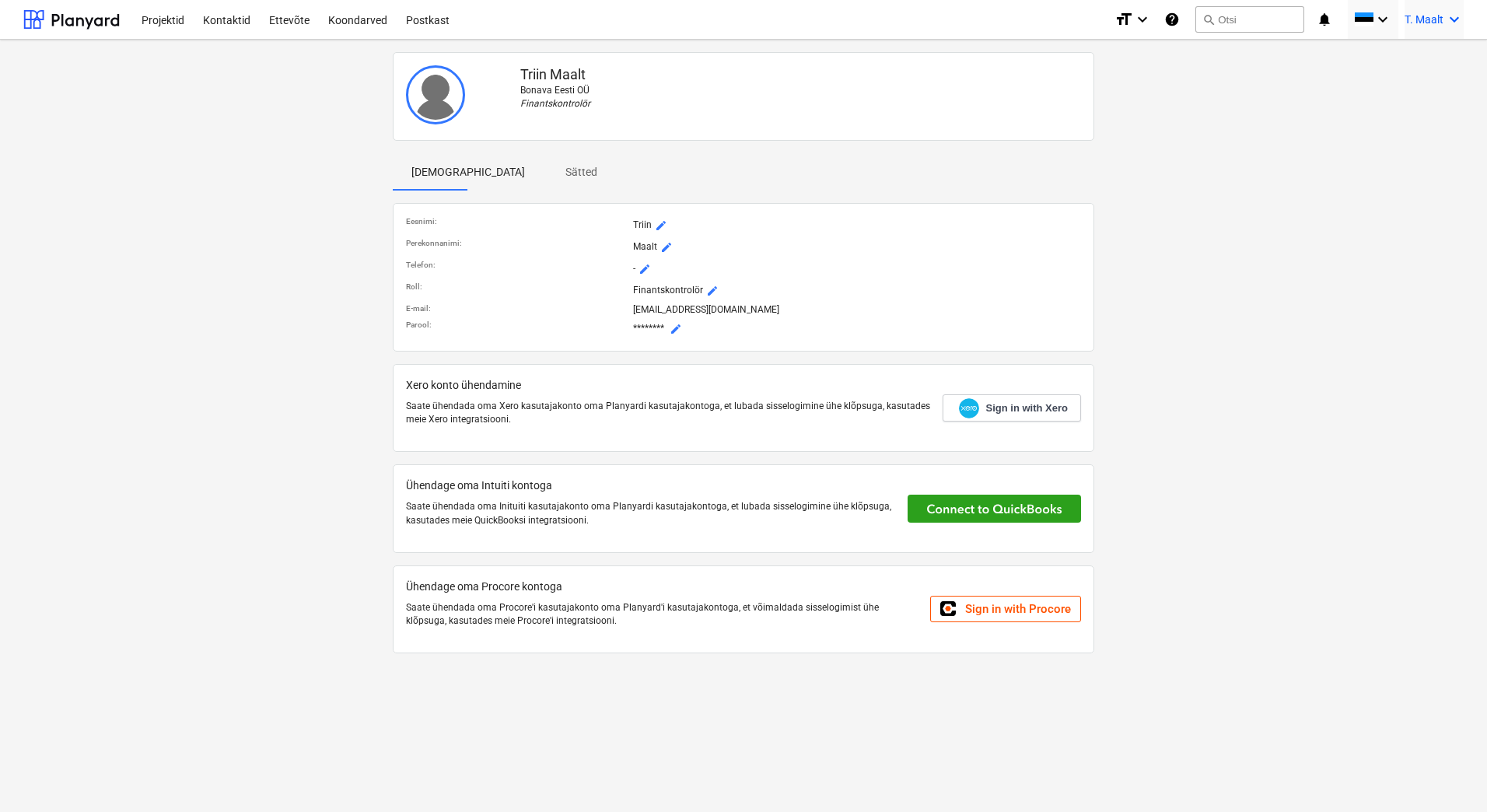
click at [1435, 22] on span "T. Maalt" at bounding box center [1423, 19] width 39 height 12
click at [1288, 86] on div at bounding box center [744, 406] width 1487 height 812
click at [183, 19] on div "Projektid" at bounding box center [163, 19] width 61 height 40
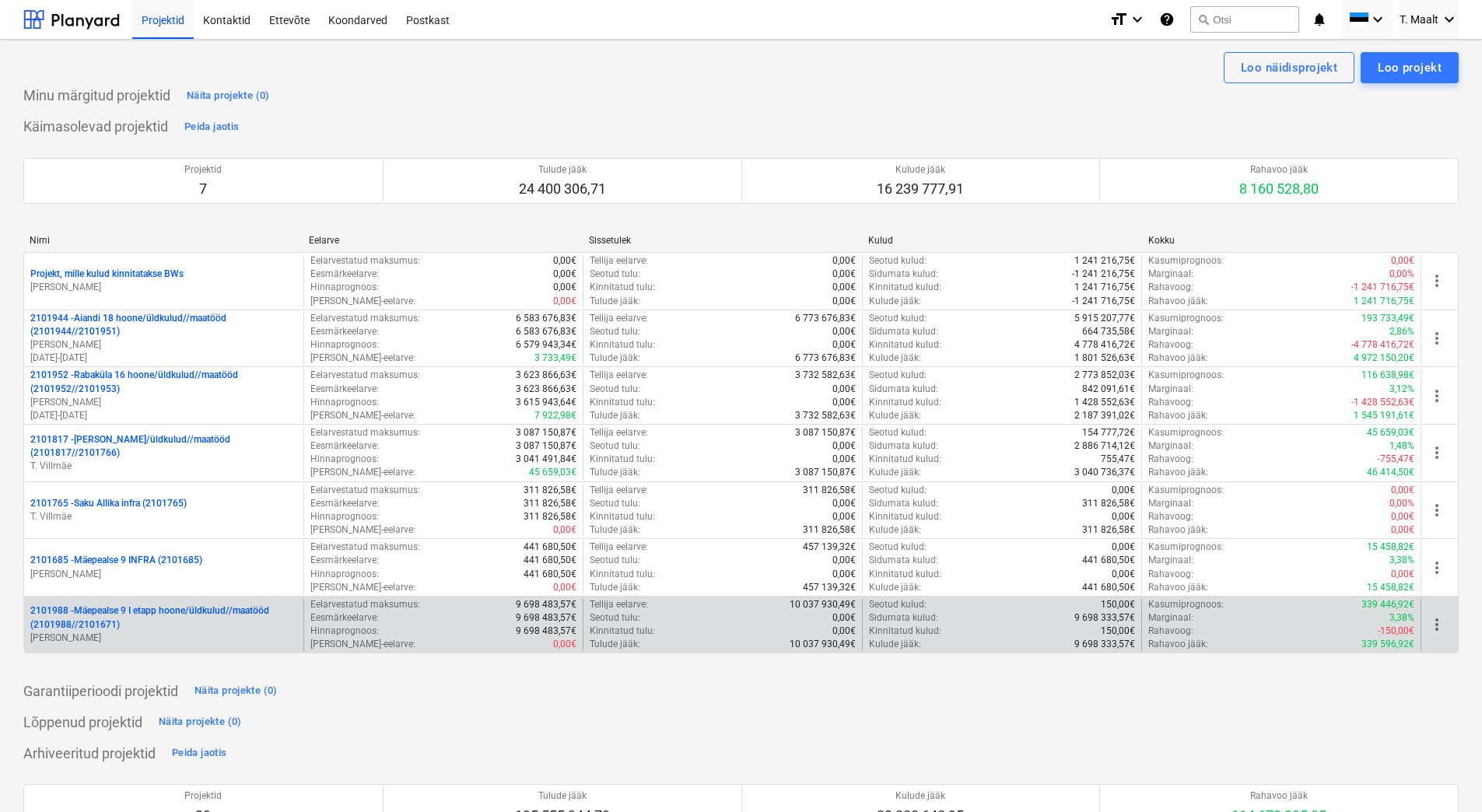
click at [232, 622] on p "2101988 - Mäepealse 9 I etapp hoone/üldkulud//maatööd (2101988//2101671)" at bounding box center [164, 617] width 267 height 26
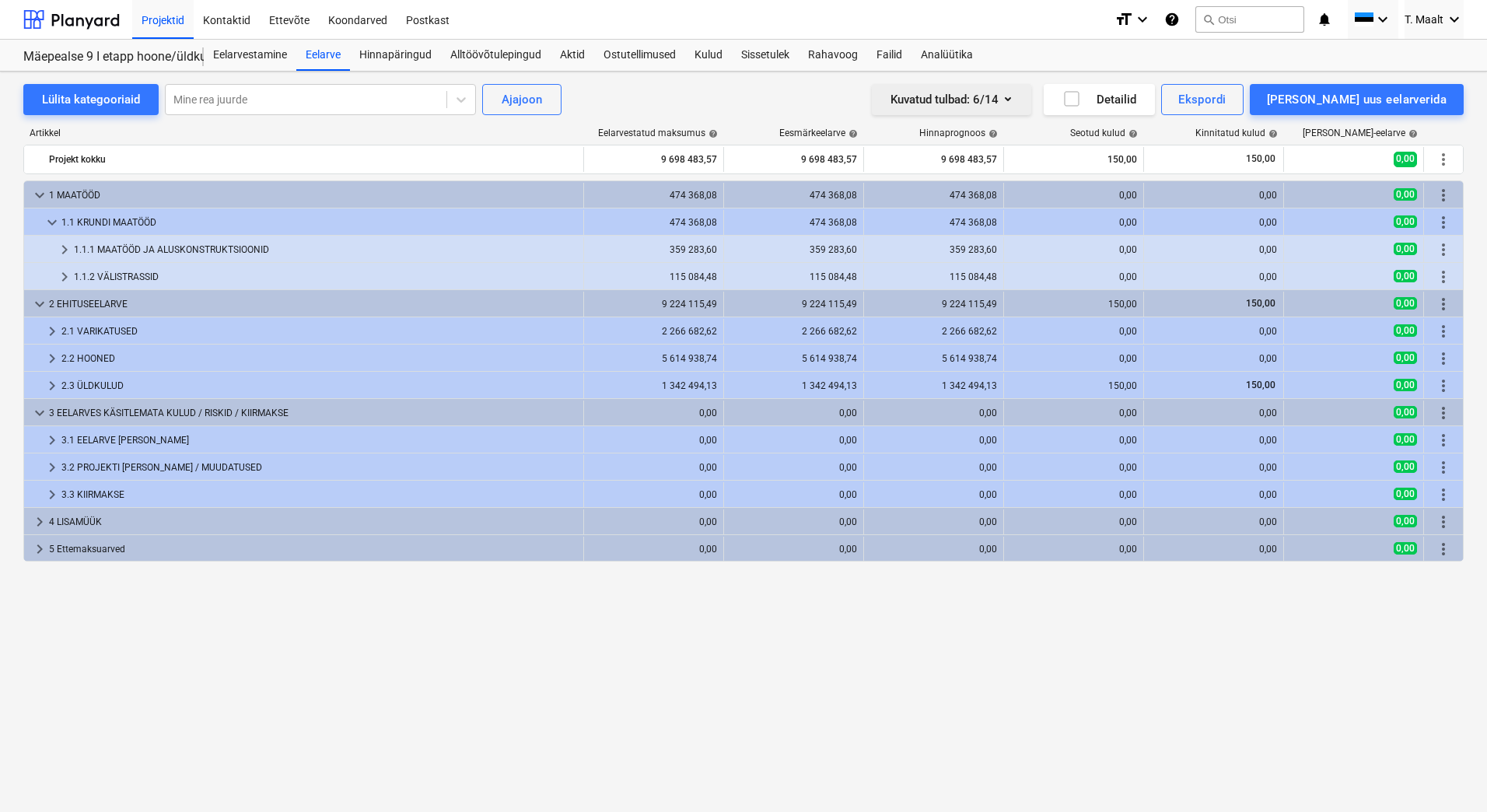
click at [1012, 98] on div "[PERSON_NAME] : 6/14" at bounding box center [952, 99] width 122 height 20
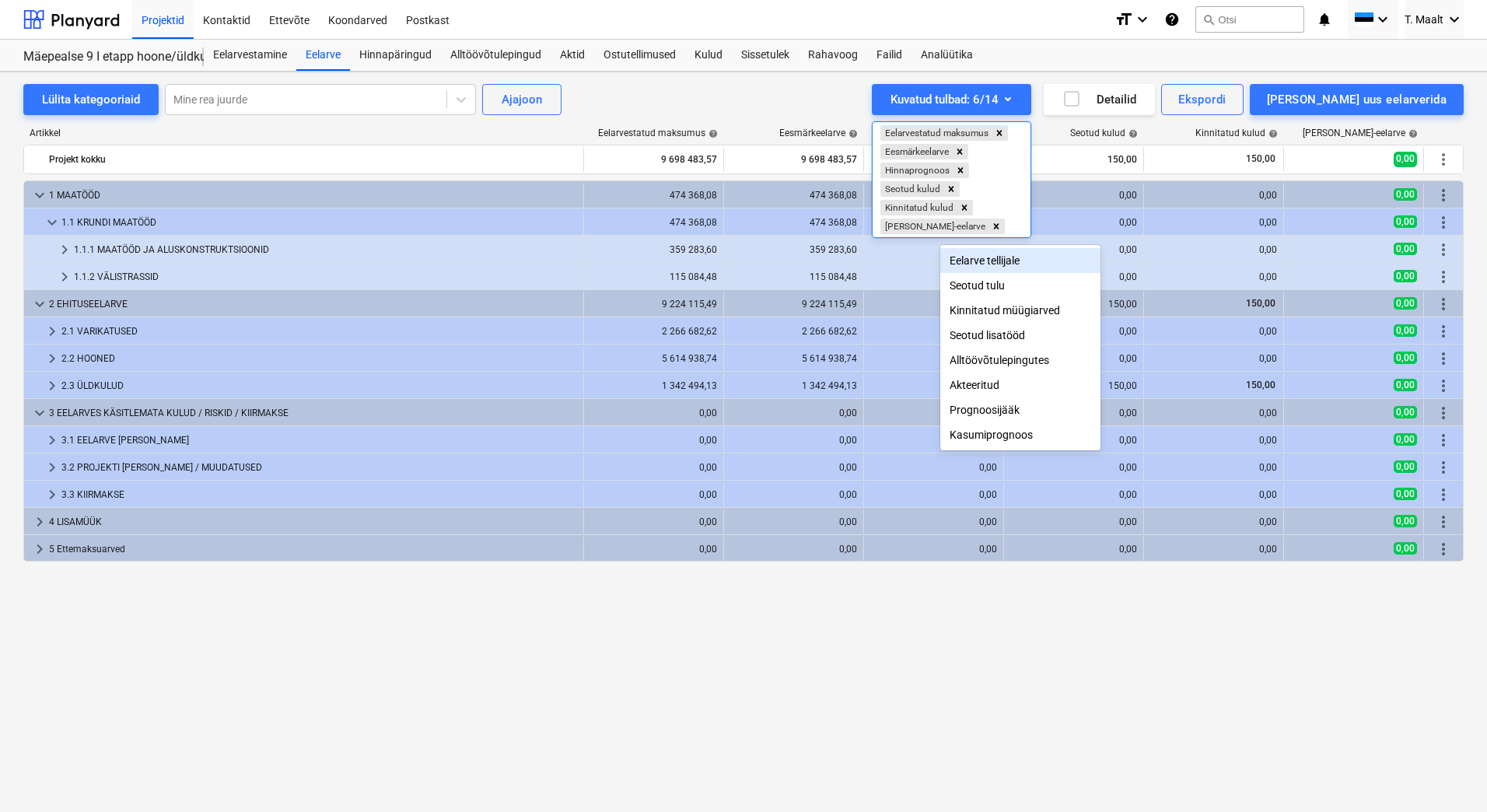
click at [999, 264] on div "Eelarve tellijale" at bounding box center [1020, 260] width 160 height 25
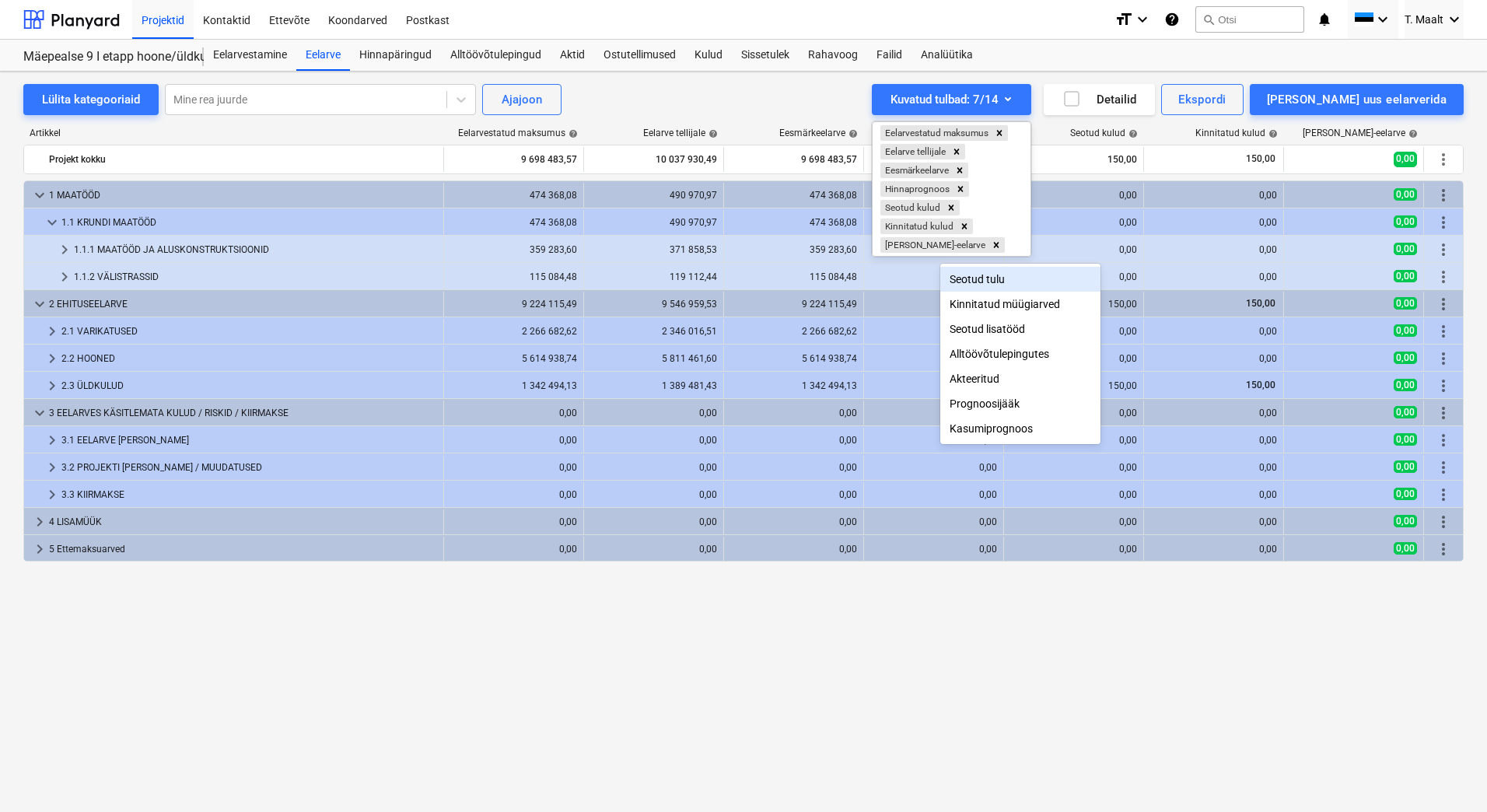
click at [824, 97] on div at bounding box center [744, 406] width 1487 height 812
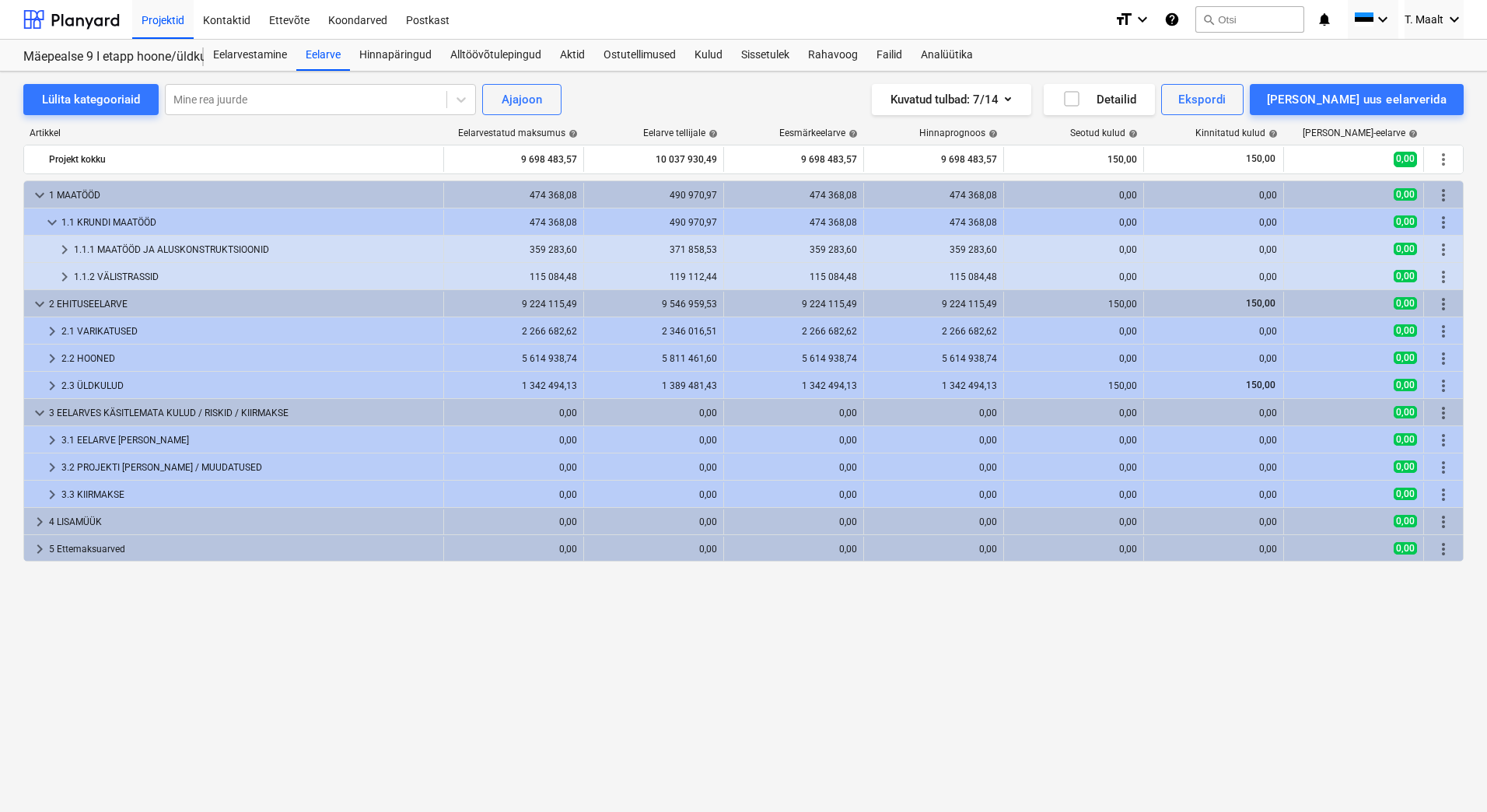
click at [326, 647] on div "keyboard_arrow_down 1 MAATÖÖD 474 368,08 490 970,97 474 368,08 474 368,08 0,00 …" at bounding box center [743, 463] width 1440 height 567
click at [150, 21] on div "Projektid" at bounding box center [163, 19] width 61 height 40
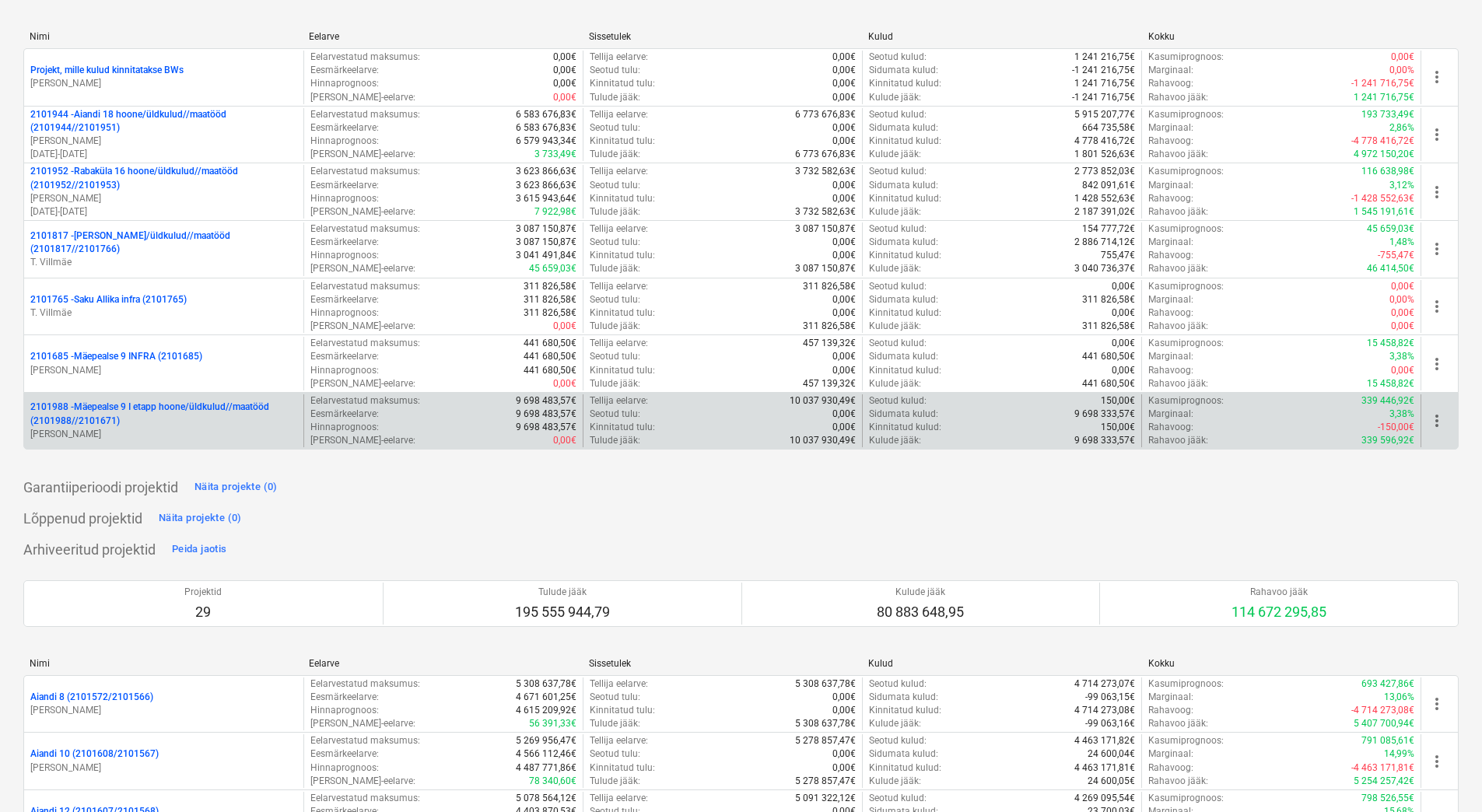
scroll to position [233, 0]
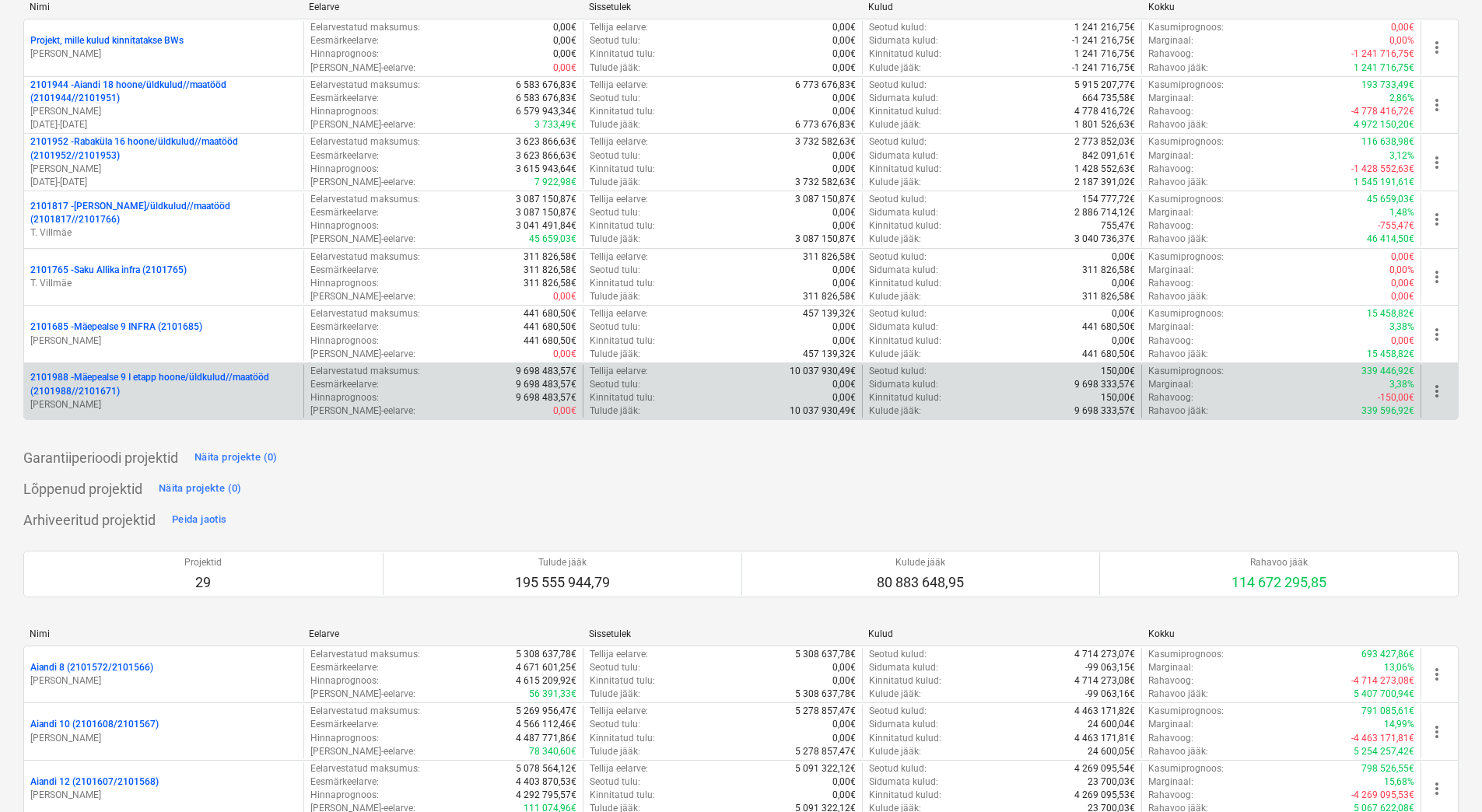
click at [215, 378] on p "2101988 - Mäepealse 9 I etapp hoone/üldkulud//maatööd (2101988//2101671)" at bounding box center [164, 384] width 267 height 26
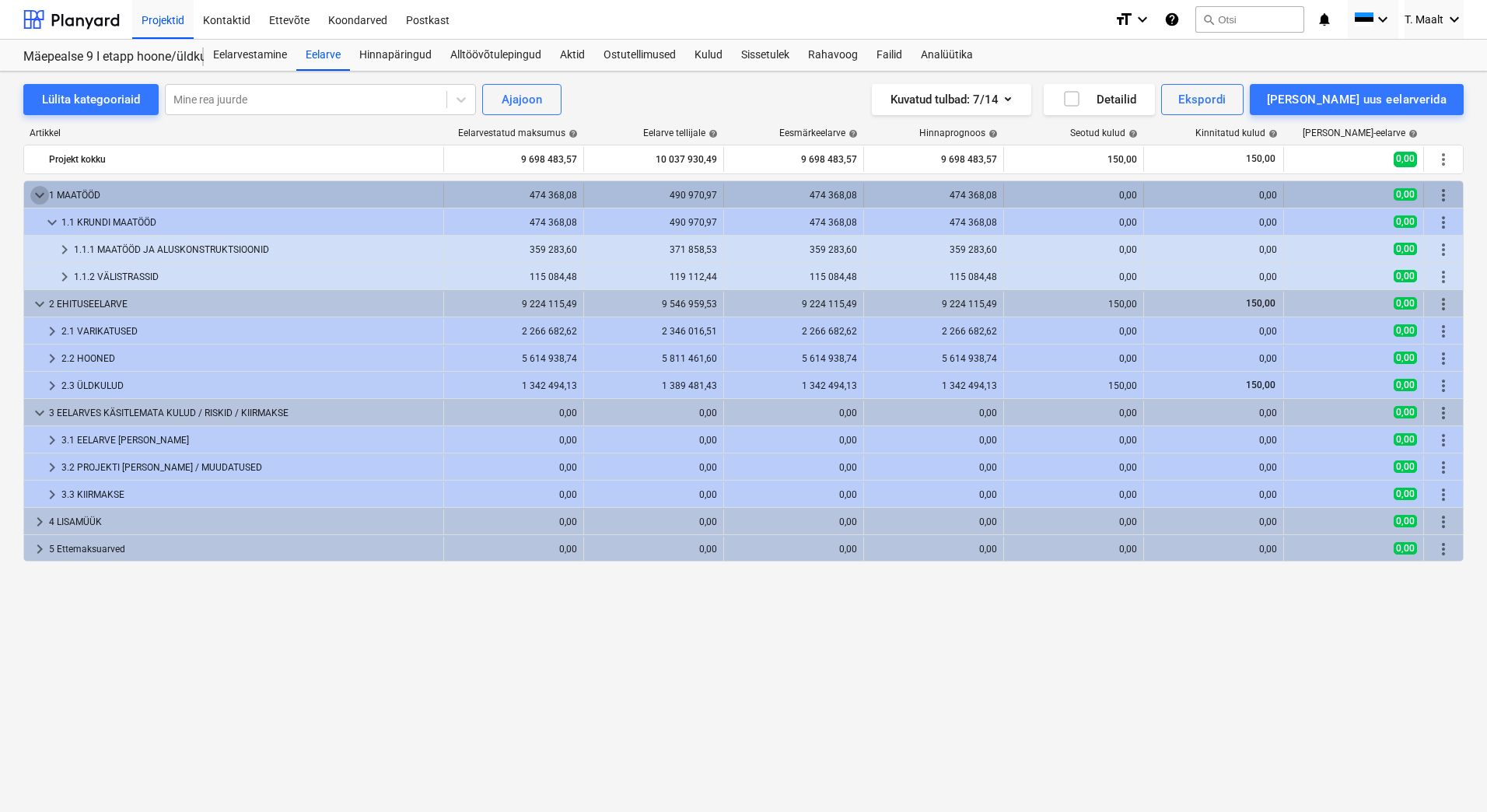
click at [36, 192] on span "keyboard_arrow_down" at bounding box center [40, 195] width 19 height 19
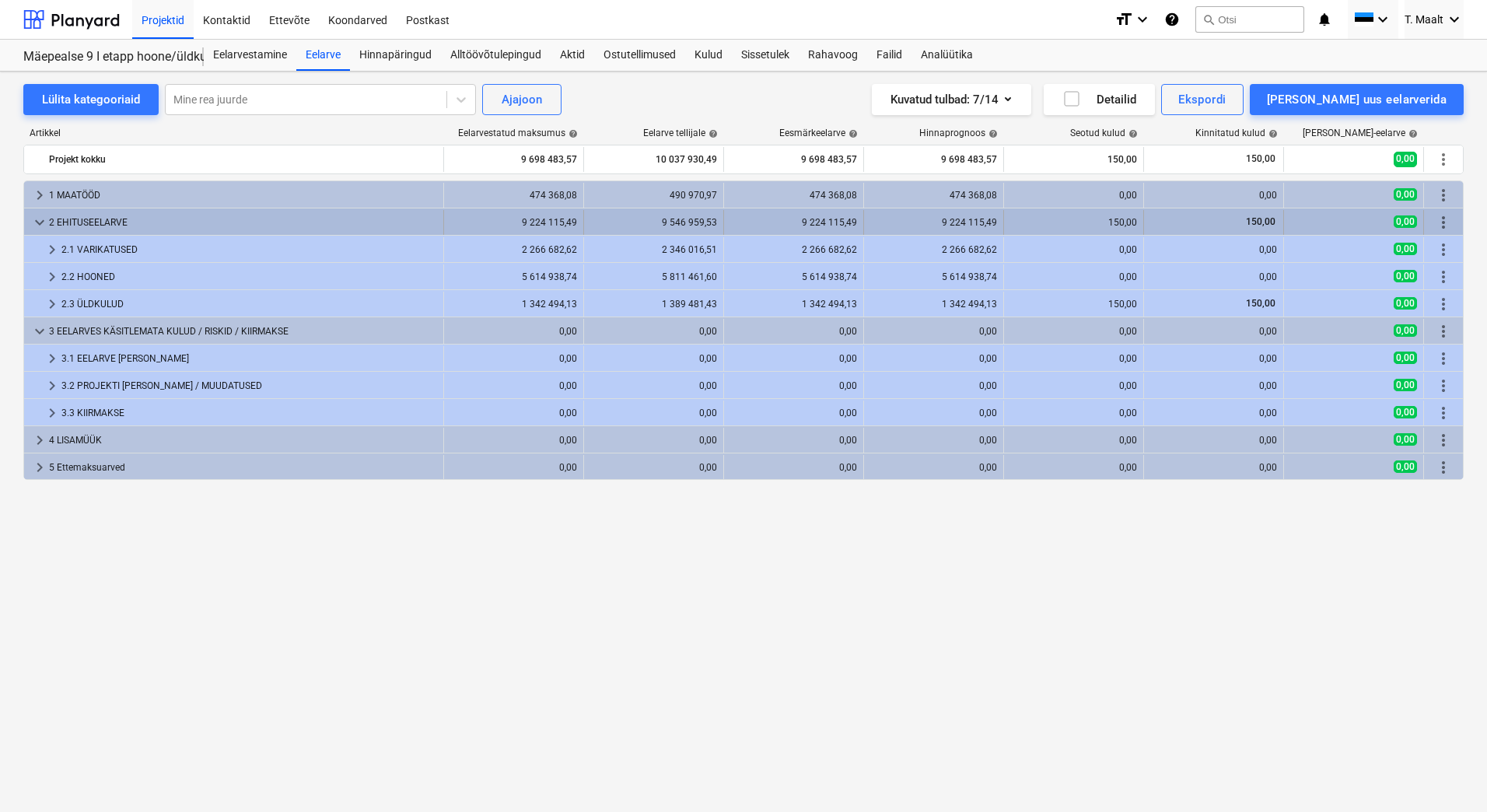
click at [31, 227] on span "keyboard_arrow_down" at bounding box center [40, 222] width 19 height 19
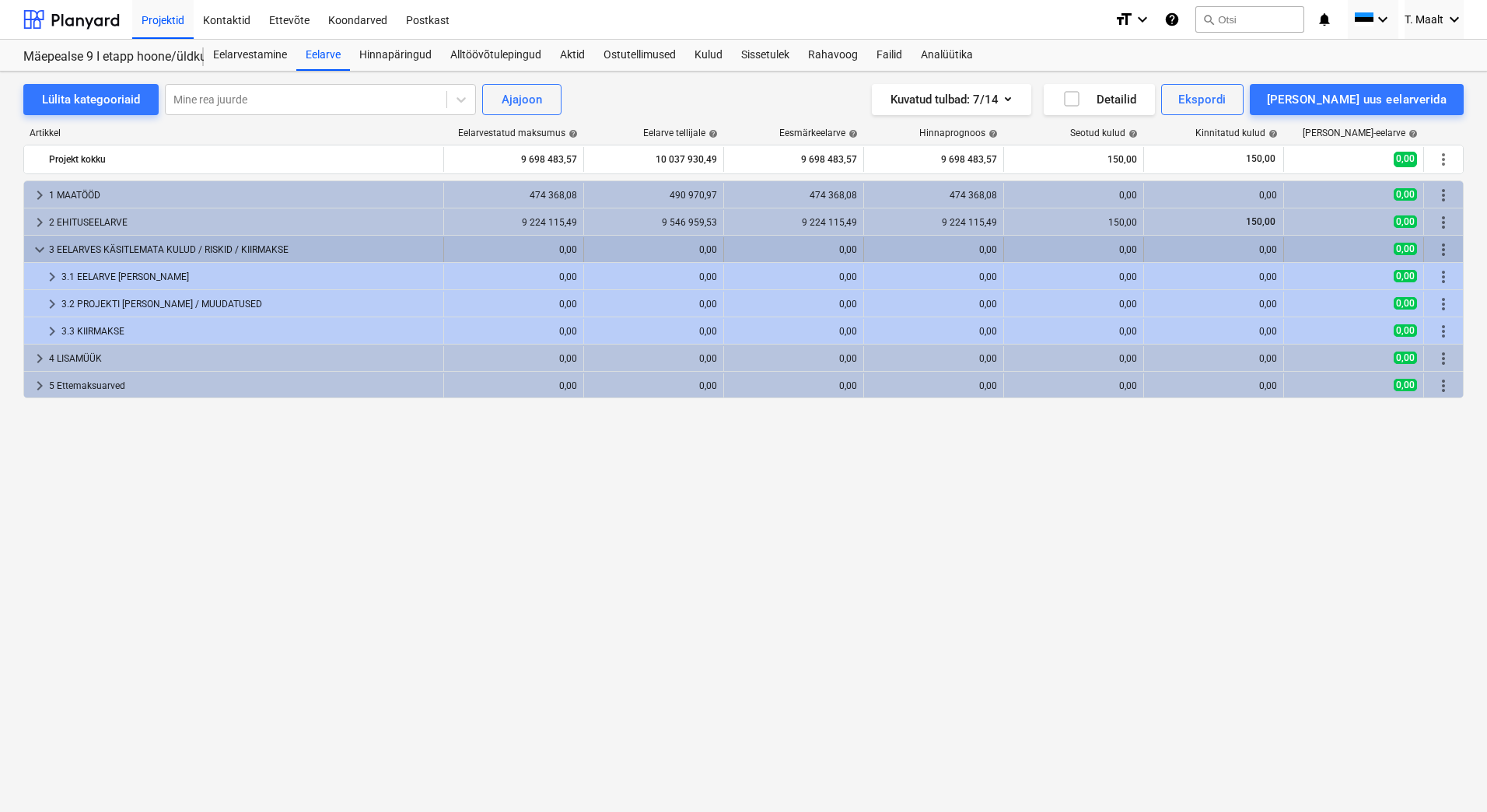
click at [36, 251] on span "keyboard_arrow_down" at bounding box center [40, 249] width 19 height 19
